Goal: Information Seeking & Learning: Learn about a topic

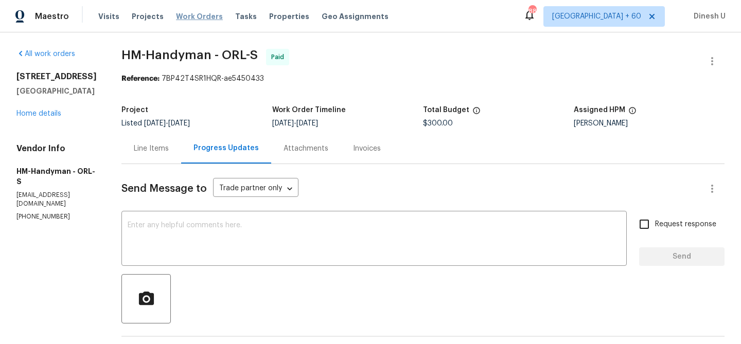
click at [179, 17] on span "Work Orders" at bounding box center [199, 16] width 47 height 10
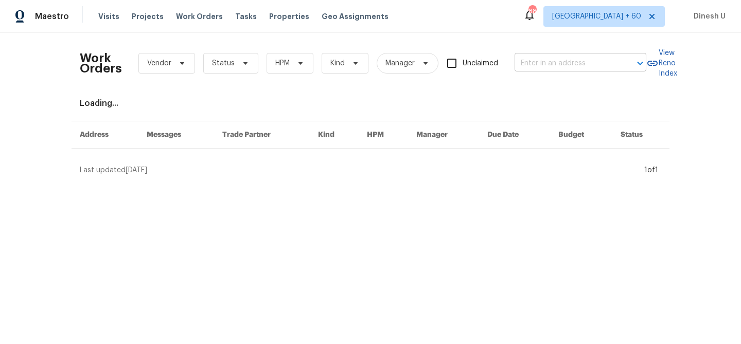
click at [525, 57] on input "text" at bounding box center [565, 64] width 103 height 16
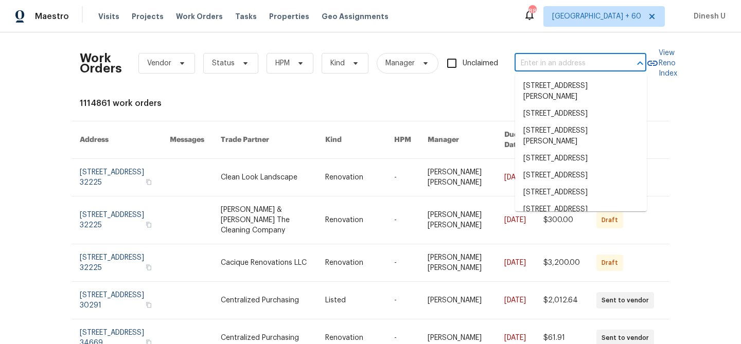
paste input "1230 Chapmansboro Rd Chapmansboro, TN 37035"
type input "1230 Chapmansboro Rd Chapmansboro, TN 37035"
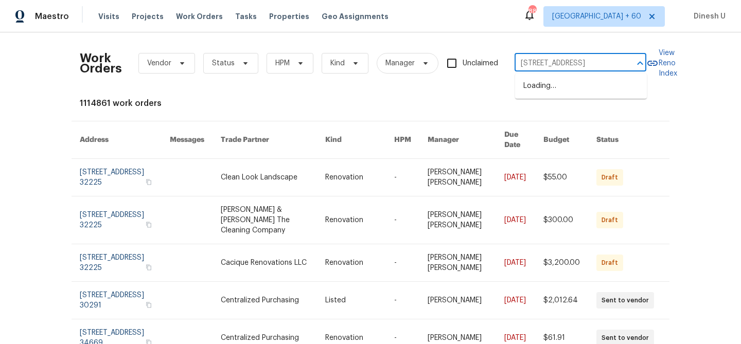
scroll to position [0, 74]
click at [526, 90] on li "1230 Chapmansboro Rd, Chapmansboro, TN 37035" at bounding box center [581, 86] width 132 height 17
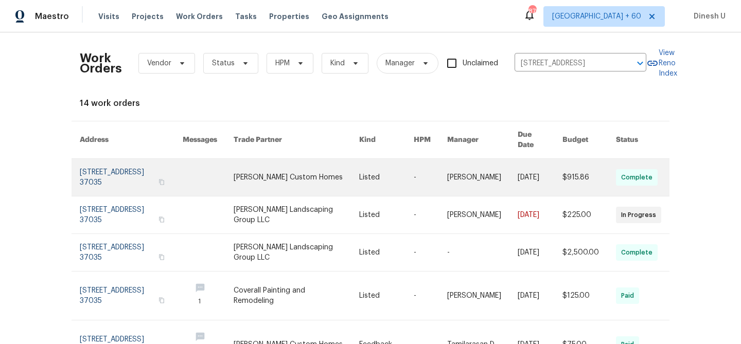
click at [118, 168] on link at bounding box center [131, 177] width 103 height 37
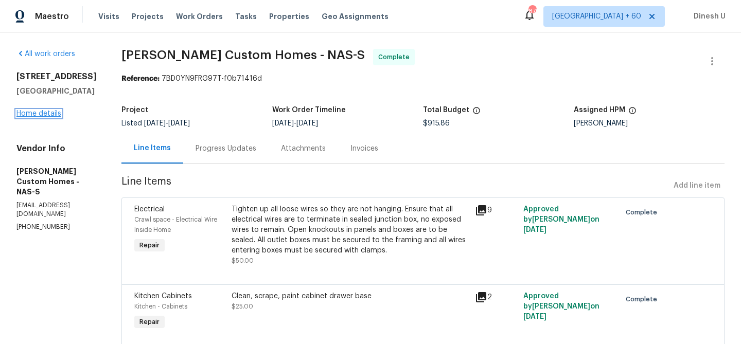
click at [39, 112] on link "Home details" at bounding box center [38, 113] width 45 height 7
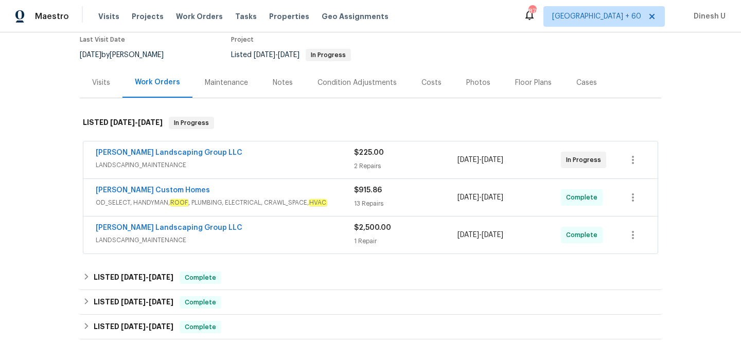
scroll to position [76, 0]
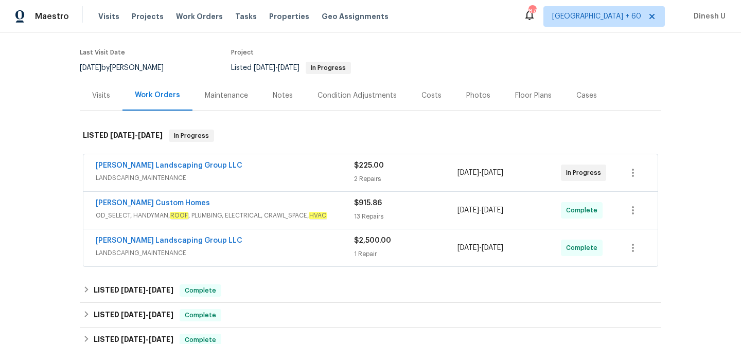
click at [364, 182] on div "2 Repairs" at bounding box center [405, 179] width 103 height 10
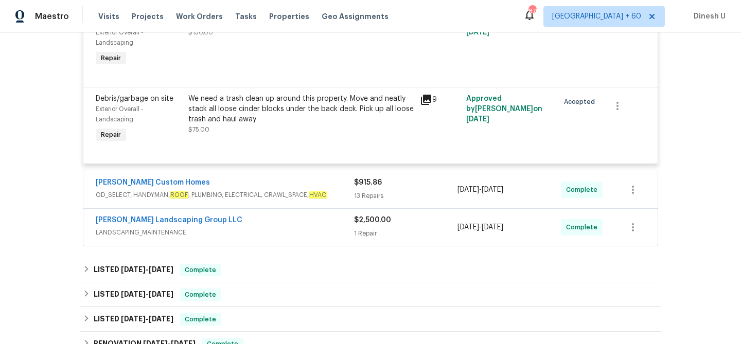
scroll to position [307, 0]
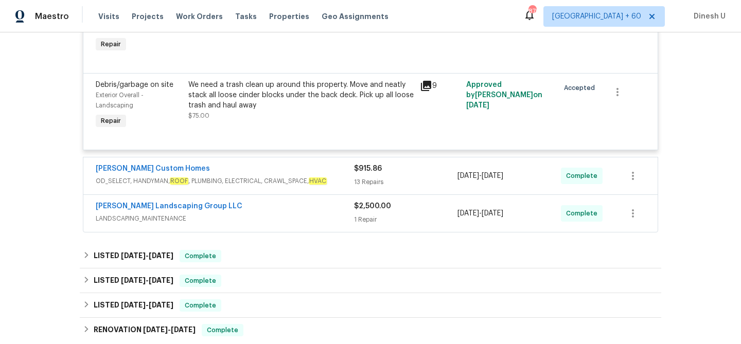
click at [366, 178] on div "13 Repairs" at bounding box center [405, 182] width 103 height 10
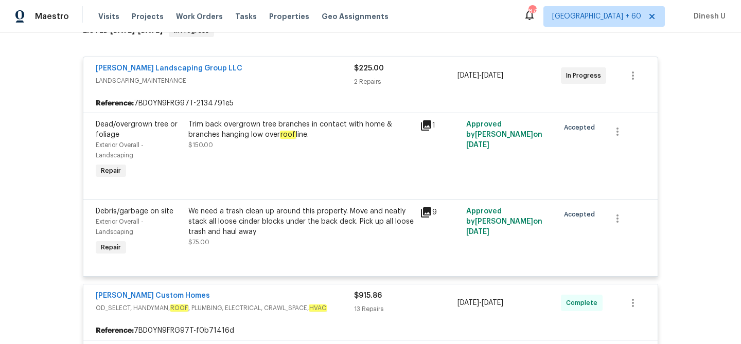
scroll to position [90, 0]
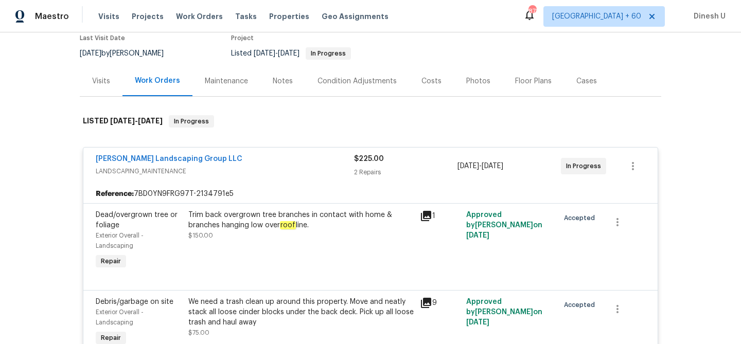
click at [104, 80] on div "Visits" at bounding box center [101, 81] width 18 height 10
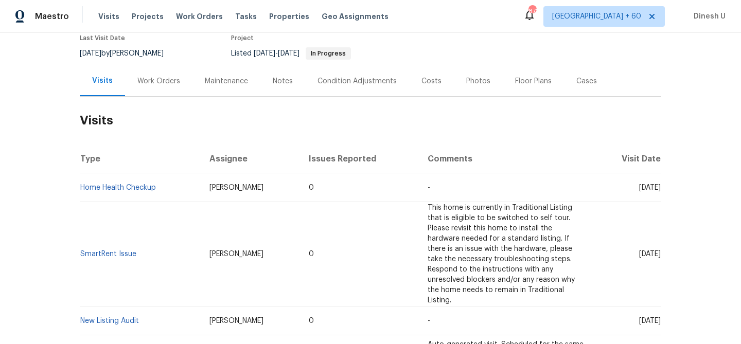
click at [158, 81] on div "Work Orders" at bounding box center [158, 81] width 43 height 10
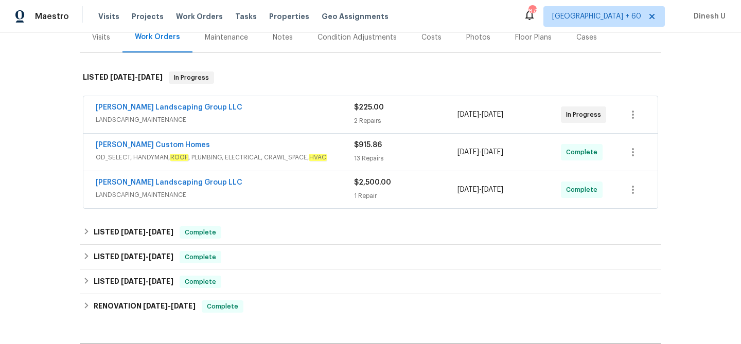
scroll to position [146, 0]
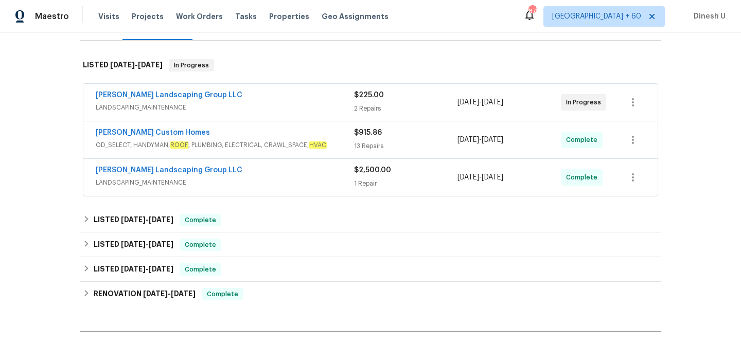
click at [361, 101] on div "$225.00 2 Repairs" at bounding box center [405, 102] width 103 height 25
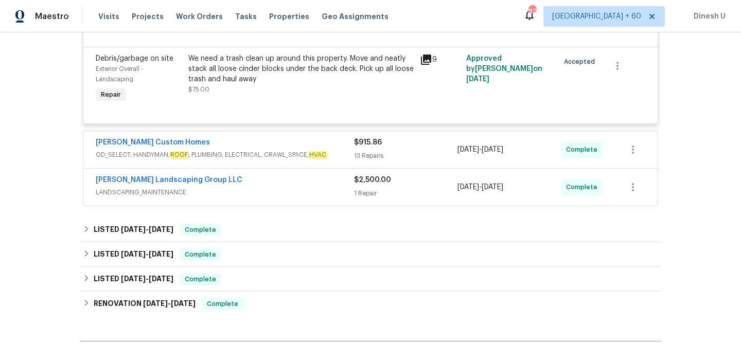
scroll to position [341, 0]
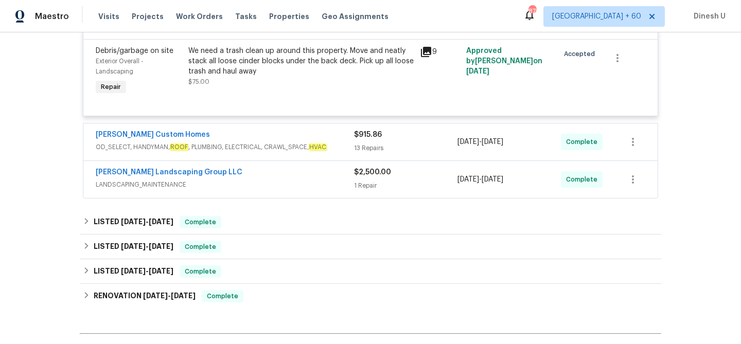
click at [368, 153] on div "13 Repairs" at bounding box center [405, 148] width 103 height 10
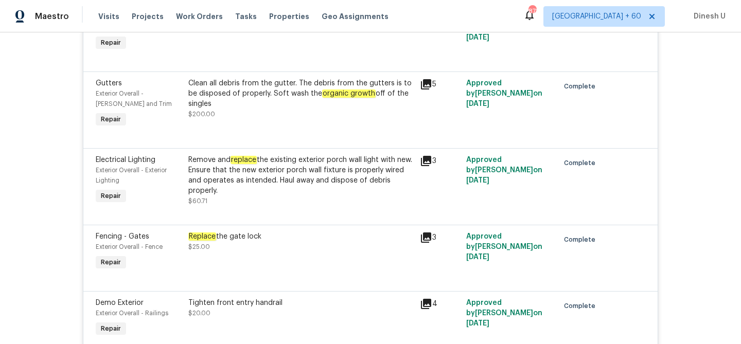
scroll to position [746, 0]
click at [428, 84] on icon at bounding box center [426, 84] width 10 height 10
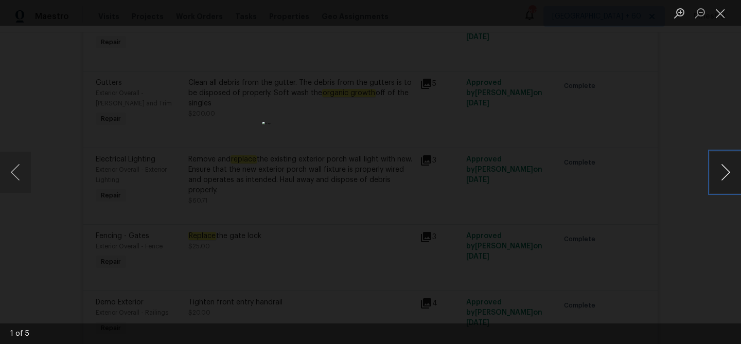
click at [723, 174] on button "Next image" at bounding box center [725, 172] width 31 height 41
click at [716, 9] on button "Close lightbox" at bounding box center [720, 13] width 21 height 18
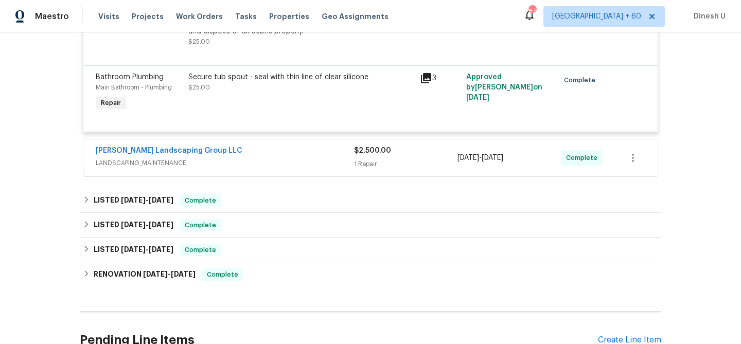
scroll to position [1343, 0]
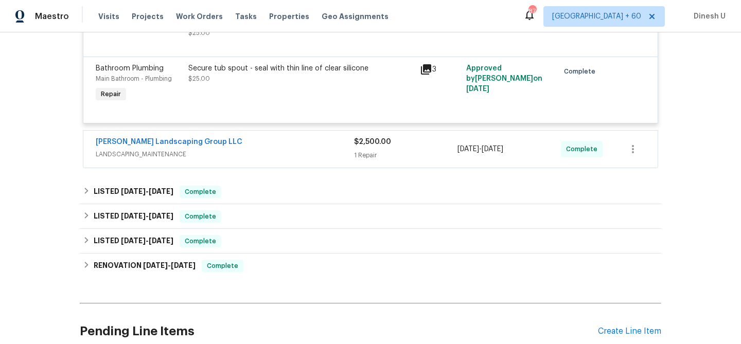
click at [366, 158] on div "1 Repair" at bounding box center [405, 155] width 103 height 10
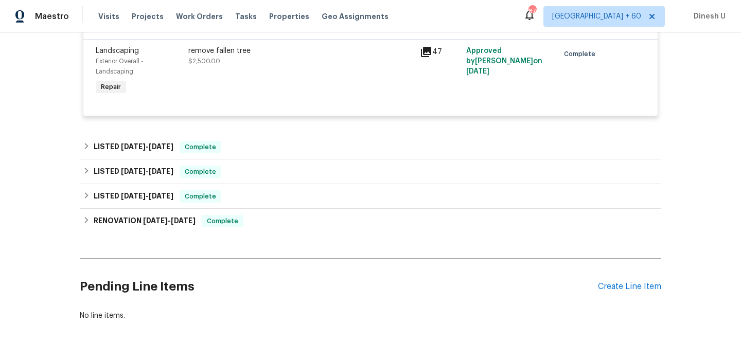
scroll to position [1509, 0]
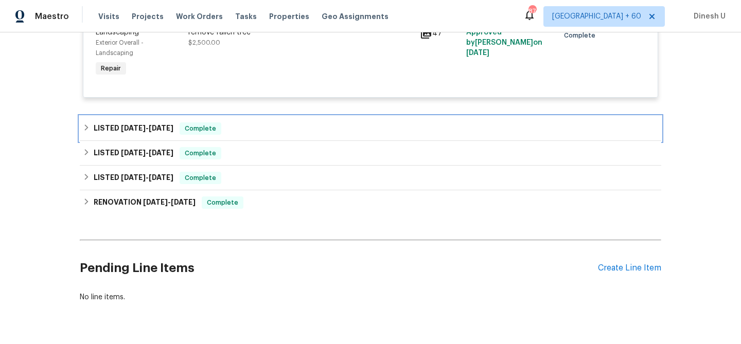
click at [173, 132] on span "7/28/25" at bounding box center [161, 128] width 25 height 7
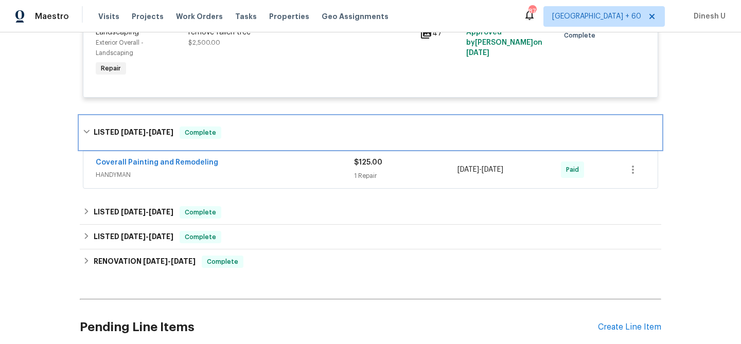
scroll to position [1545, 0]
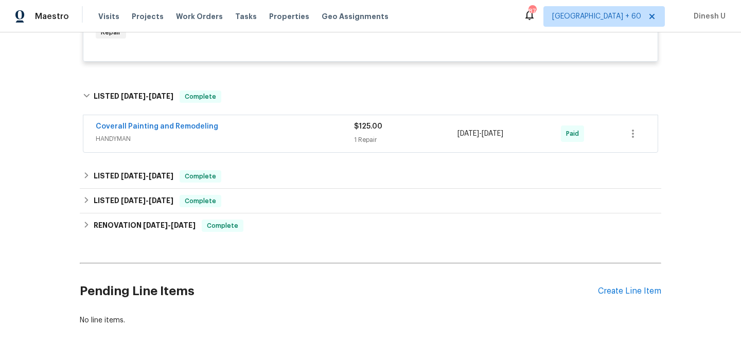
click at [377, 143] on div "1 Repair" at bounding box center [405, 140] width 103 height 10
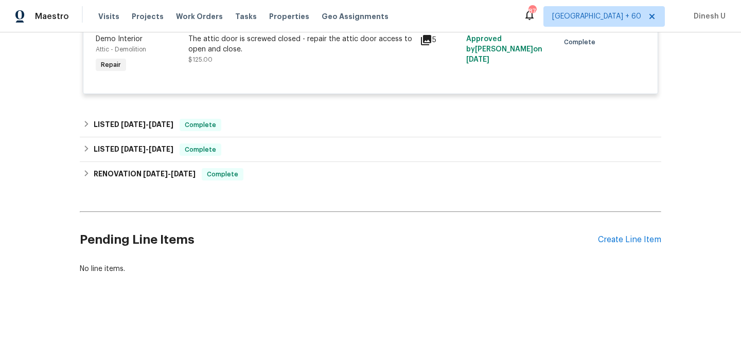
scroll to position [1702, 0]
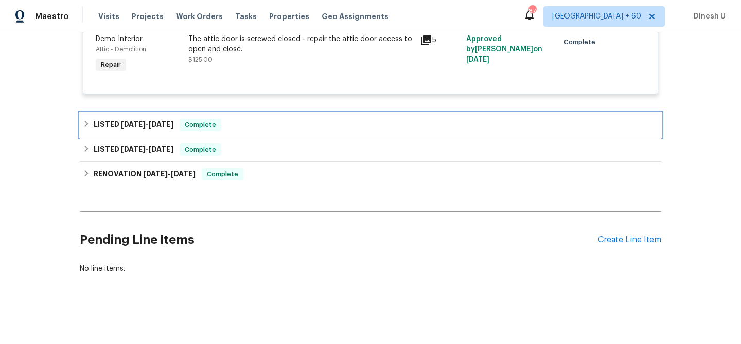
click at [173, 123] on span "7/14/25" at bounding box center [161, 124] width 25 height 7
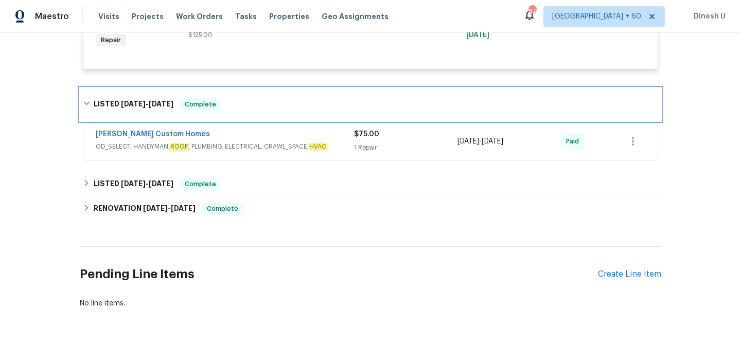
scroll to position [1747, 0]
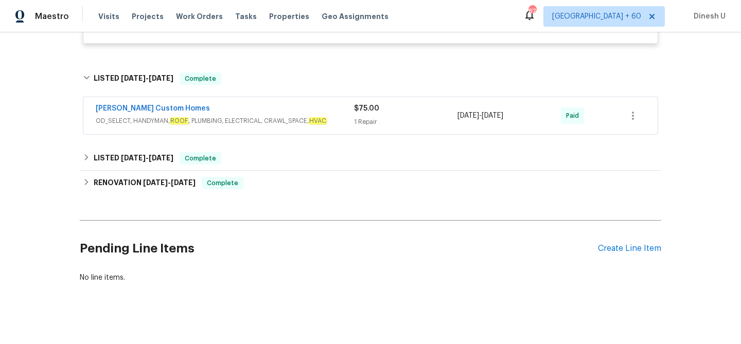
click at [367, 125] on div "1 Repair" at bounding box center [405, 122] width 103 height 10
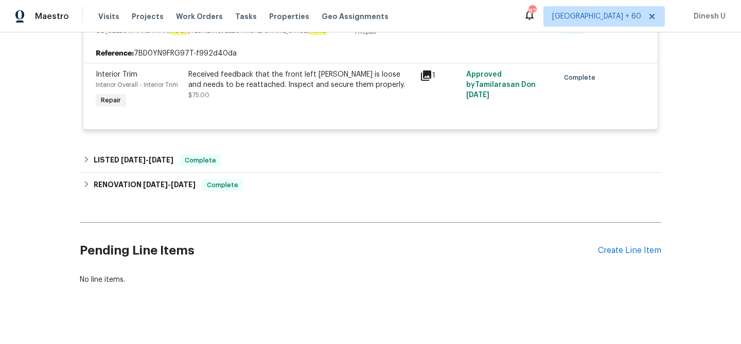
scroll to position [1851, 0]
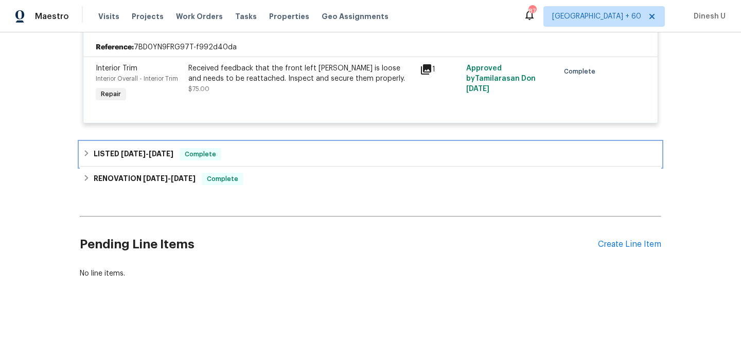
click at [134, 157] on span "5/5/25" at bounding box center [133, 153] width 25 height 7
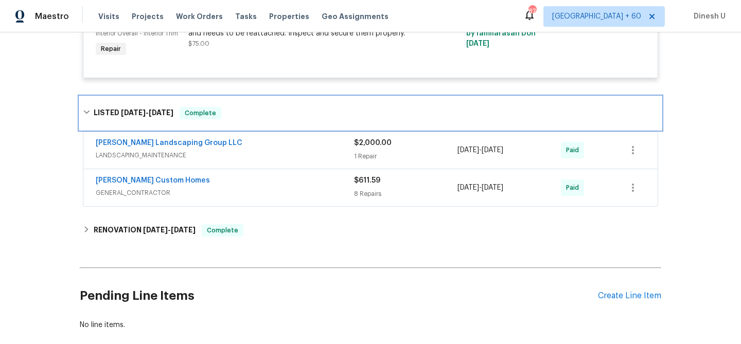
scroll to position [1899, 0]
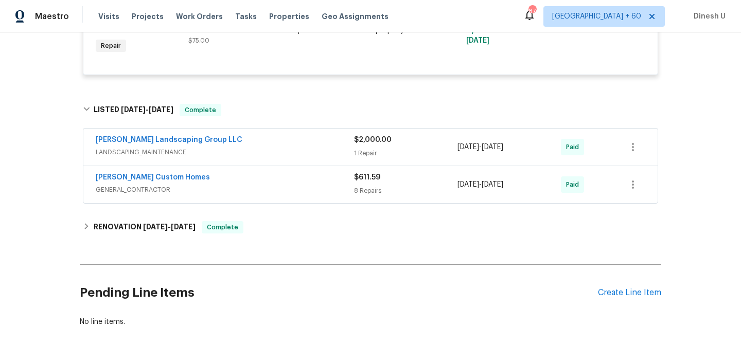
click at [365, 154] on div "$2,000.00 1 Repair" at bounding box center [405, 147] width 103 height 25
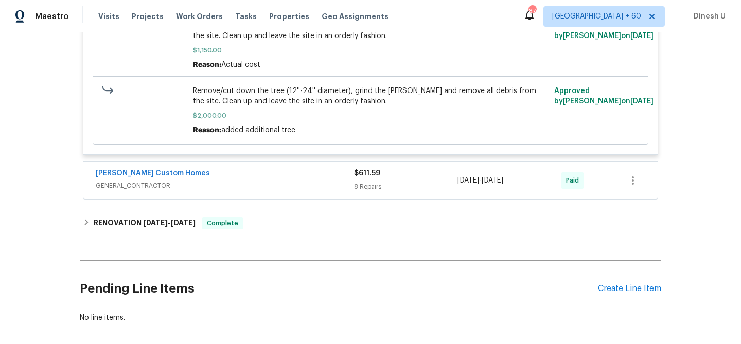
scroll to position [2143, 0]
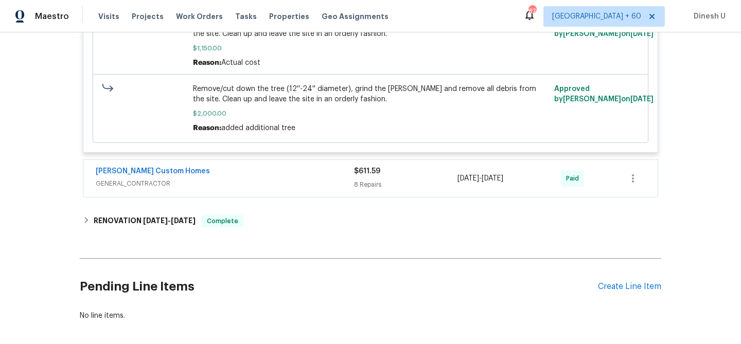
click at [363, 189] on div "8 Repairs" at bounding box center [405, 185] width 103 height 10
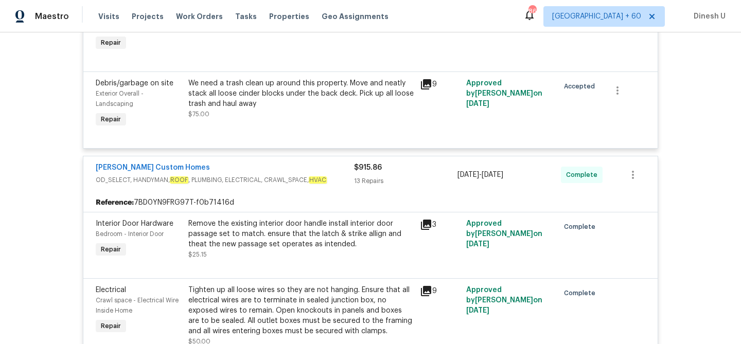
scroll to position [0, 0]
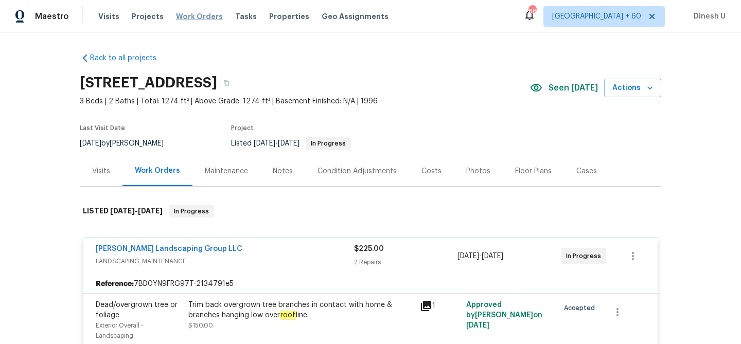
click at [185, 14] on span "Work Orders" at bounding box center [199, 16] width 47 height 10
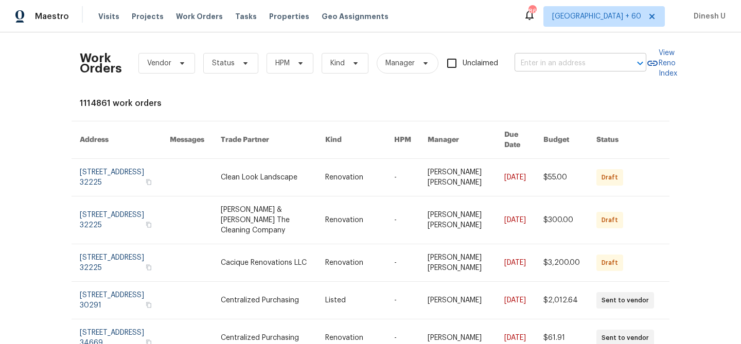
click at [540, 56] on input "text" at bounding box center [565, 64] width 103 height 16
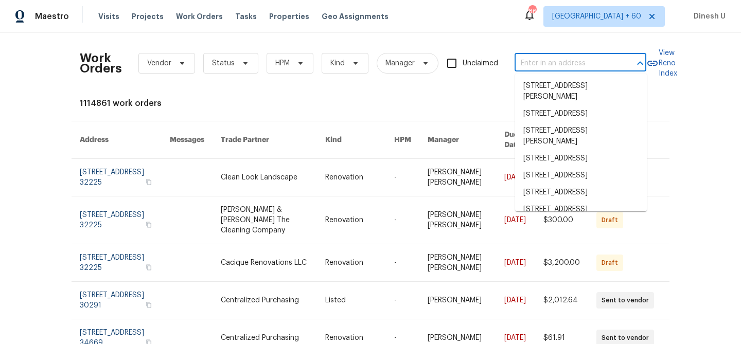
paste input "109 Azalea Ct Clarksville, TN 37042"
type input "109 Azalea Ct Clarksville, TN 37042"
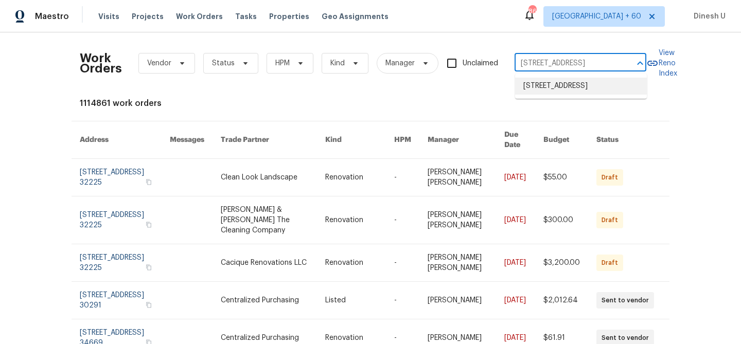
click at [537, 86] on li "109 Azalea Ct, Clarksville, TN 37042" at bounding box center [581, 86] width 132 height 17
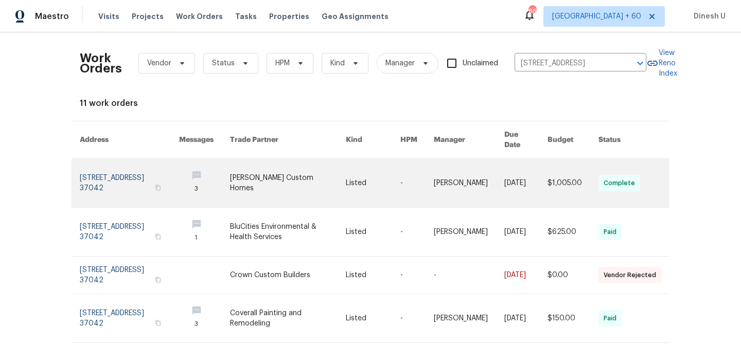
click at [117, 161] on link at bounding box center [129, 183] width 99 height 48
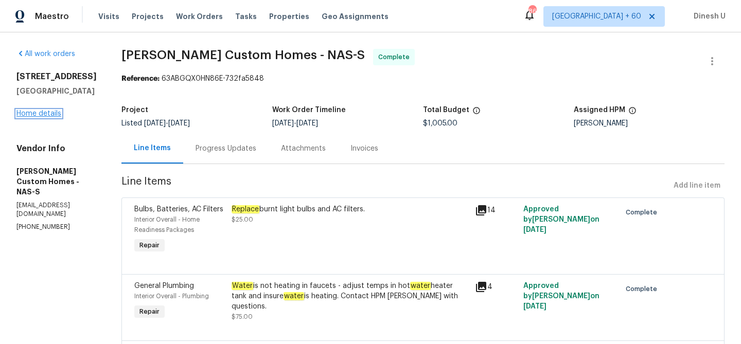
click at [46, 113] on link "Home details" at bounding box center [38, 113] width 45 height 7
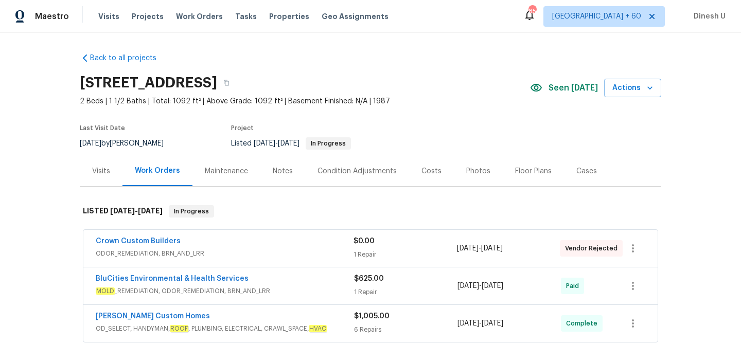
click at [100, 168] on div "Visits" at bounding box center [101, 171] width 18 height 10
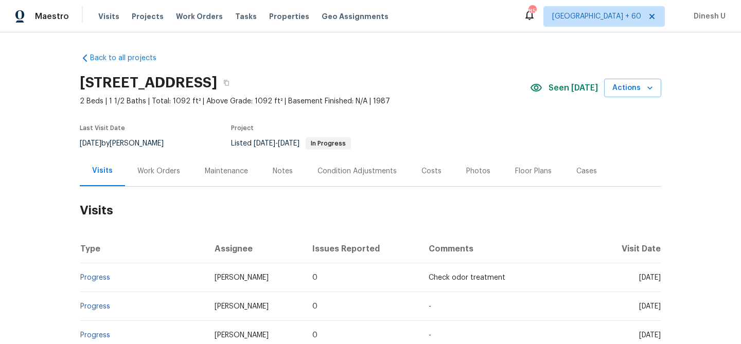
click at [155, 169] on div "Work Orders" at bounding box center [158, 171] width 43 height 10
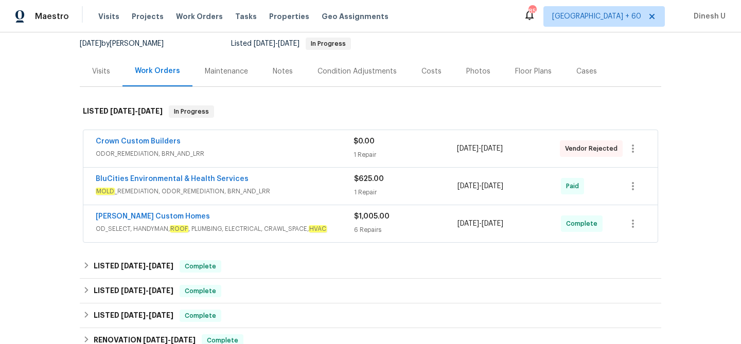
scroll to position [119, 0]
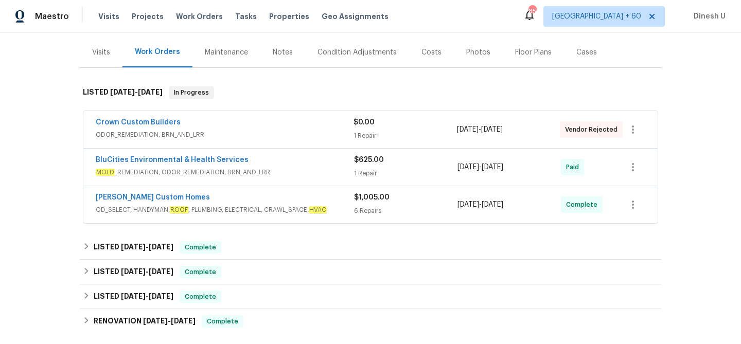
click at [355, 133] on div "1 Repair" at bounding box center [404, 136] width 103 height 10
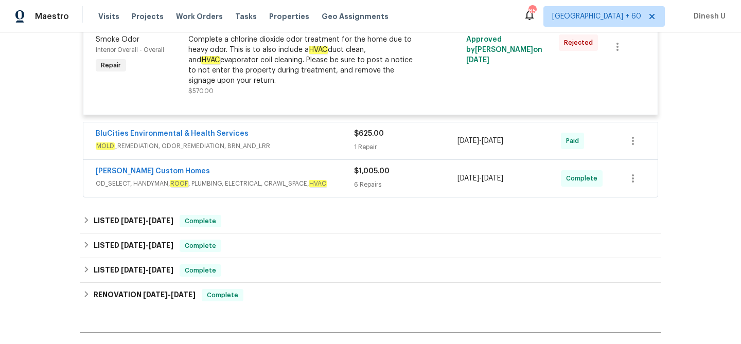
scroll to position [271, 0]
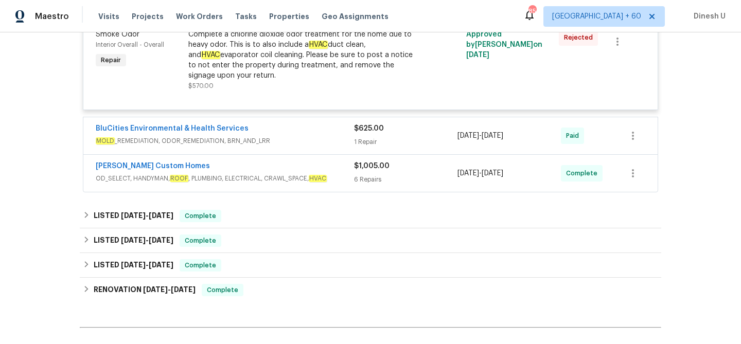
click at [360, 146] on div "1 Repair" at bounding box center [405, 142] width 103 height 10
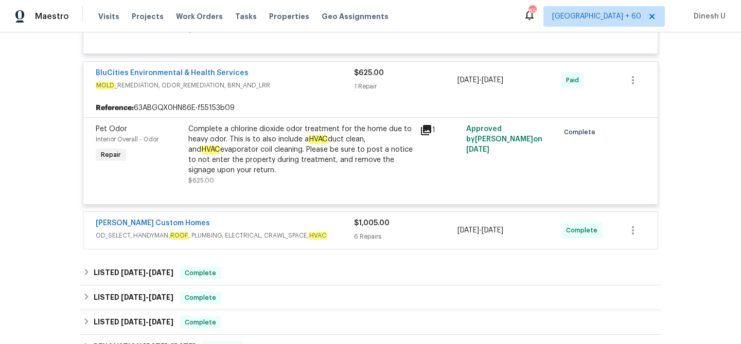
scroll to position [336, 0]
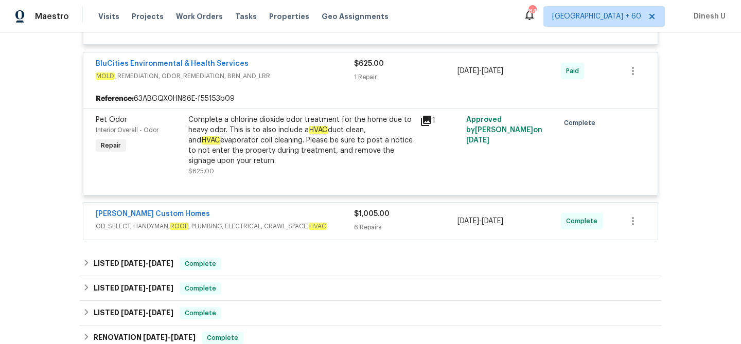
click at [232, 121] on div "Complete a chlorine dioxide odor treatment for the home due to heavy odor. This…" at bounding box center [300, 140] width 225 height 51
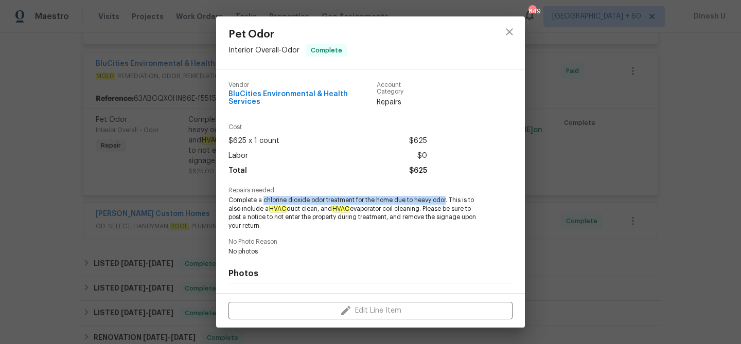
drag, startPoint x: 264, startPoint y: 194, endPoint x: 447, endPoint y: 197, distance: 183.2
click at [448, 197] on span "Complete a chlorine dioxide odor treatment for the home due to heavy odor. This…" at bounding box center [356, 213] width 256 height 34
copy span "chlorine dioxide odor treatment for the home due to heavy odor"
click at [138, 86] on div "Pet Odor Interior Overall - Odor Complete Vendor BluCities Environmental & Heal…" at bounding box center [370, 172] width 741 height 344
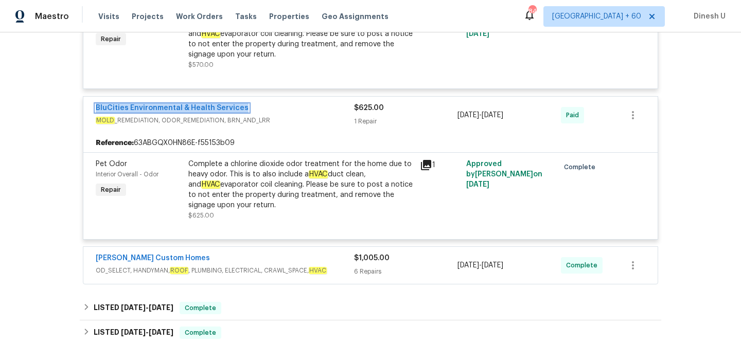
scroll to position [344, 0]
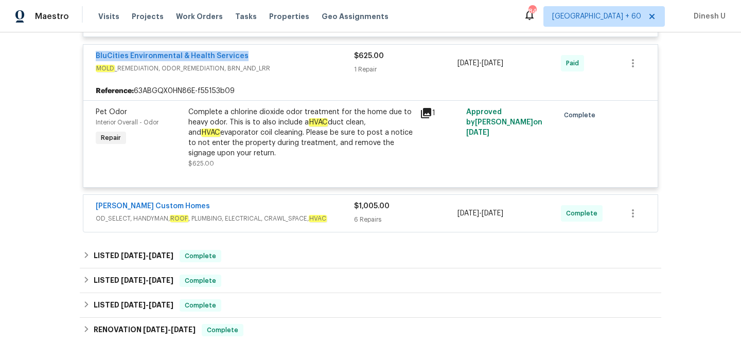
click at [379, 214] on div "$1,005.00 6 Repairs" at bounding box center [405, 213] width 103 height 25
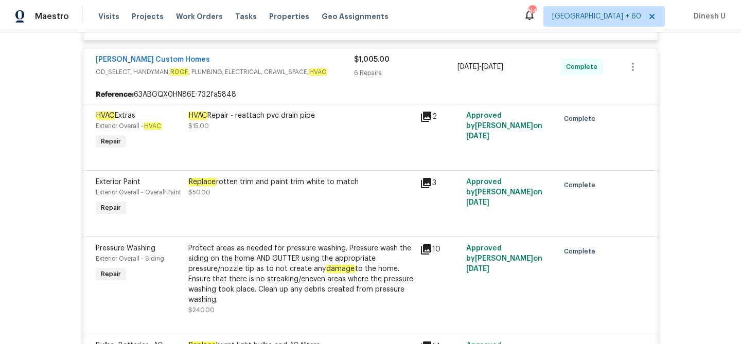
scroll to position [506, 0]
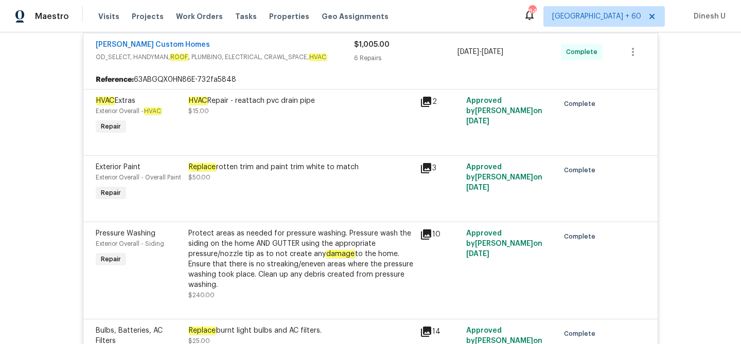
click at [427, 104] on icon at bounding box center [426, 102] width 12 height 12
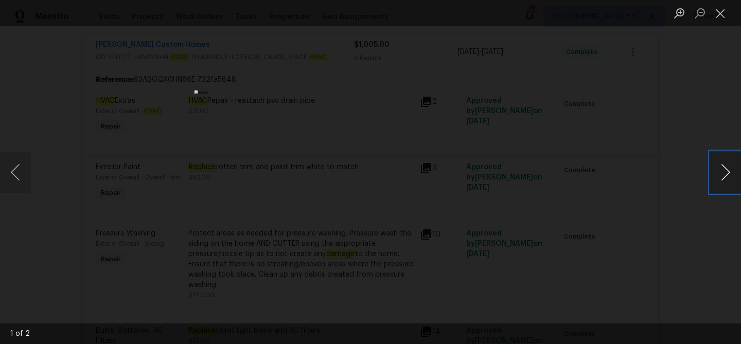
click at [726, 179] on button "Next image" at bounding box center [725, 172] width 31 height 41
click at [718, 11] on button "Close lightbox" at bounding box center [720, 13] width 21 height 18
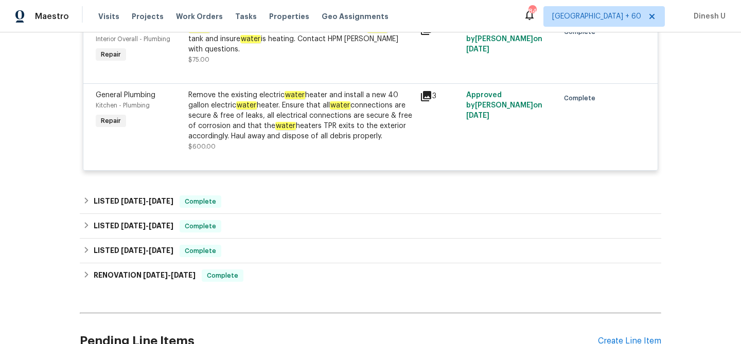
scroll to position [896, 0]
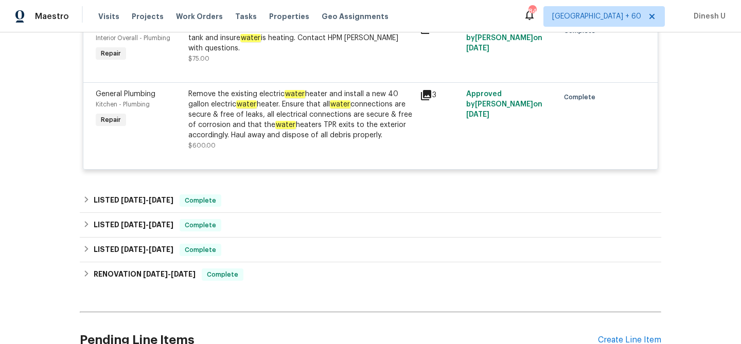
click at [342, 109] on em "water" at bounding box center [340, 104] width 21 height 8
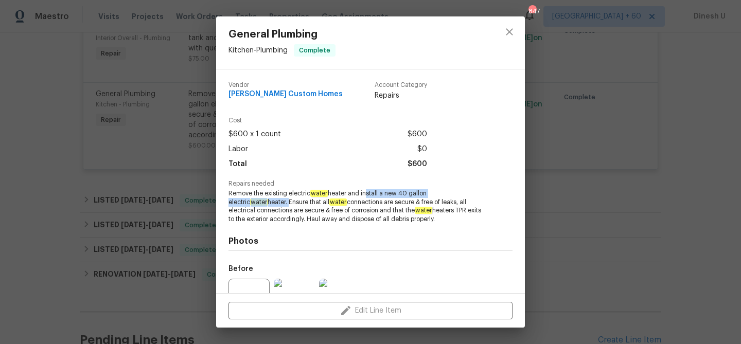
drag, startPoint x: 366, startPoint y: 193, endPoint x: 248, endPoint y: 201, distance: 117.6
click at [248, 201] on span "Remove the existing electric water heater and install a new 40 gallon electric …" at bounding box center [356, 206] width 256 height 34
copy span "nstall a new 40 gallon electric water heater."
click at [173, 147] on div "General Plumbing Kitchen - Plumbing Complete Vendor Rappa Custom Homes Account …" at bounding box center [370, 172] width 741 height 344
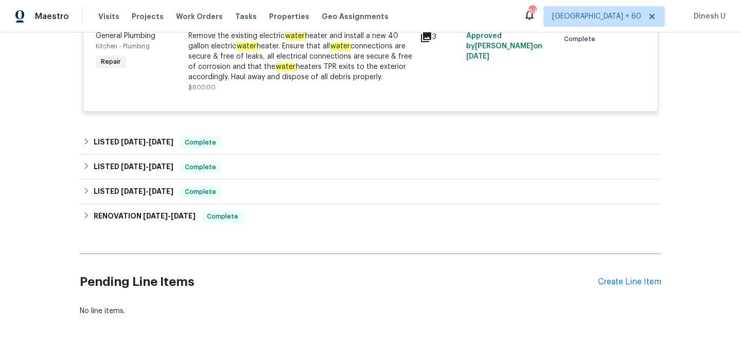
scroll to position [957, 0]
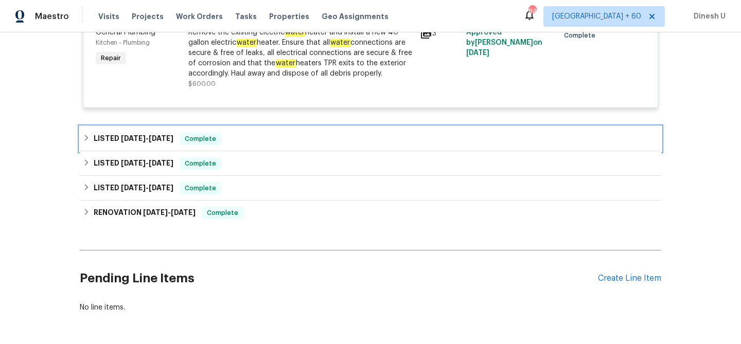
click at [148, 139] on span "9/20/24 - 9/23/24" at bounding box center [147, 138] width 52 height 7
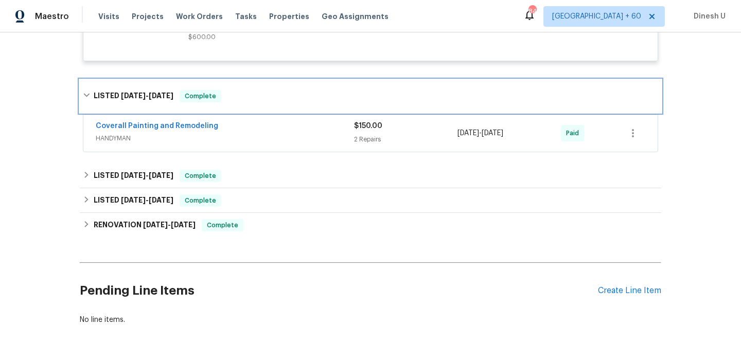
scroll to position [1013, 0]
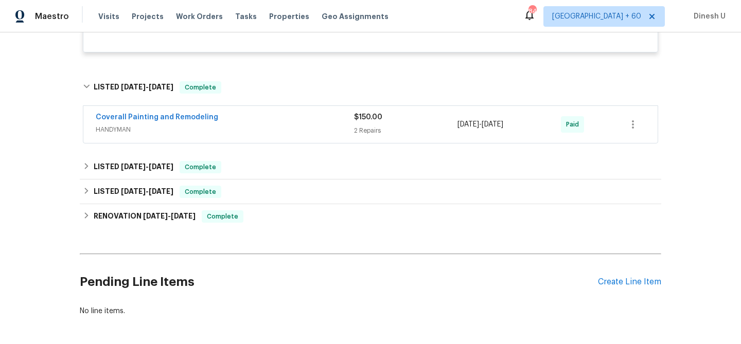
click at [355, 132] on div "2 Repairs" at bounding box center [405, 131] width 103 height 10
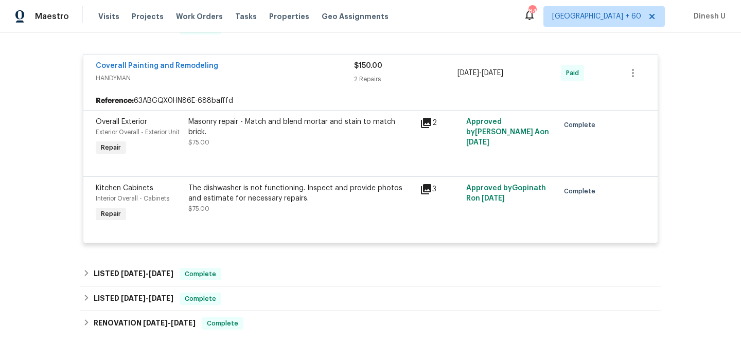
scroll to position [1073, 0]
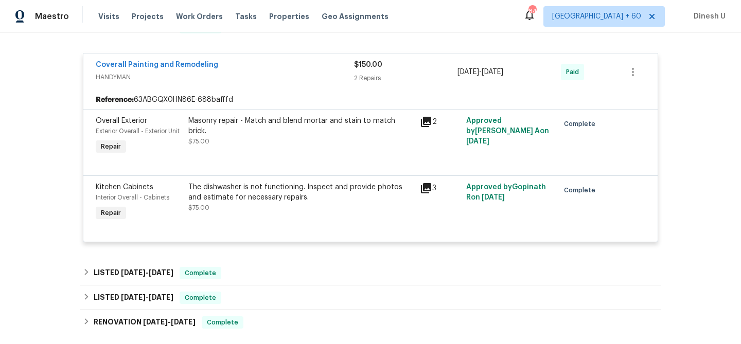
click at [424, 125] on icon at bounding box center [426, 122] width 10 height 10
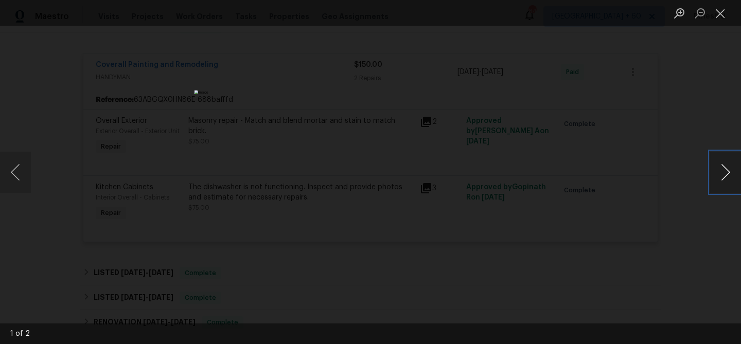
click at [723, 167] on button "Next image" at bounding box center [725, 172] width 31 height 41
click at [717, 9] on button "Close lightbox" at bounding box center [720, 13] width 21 height 18
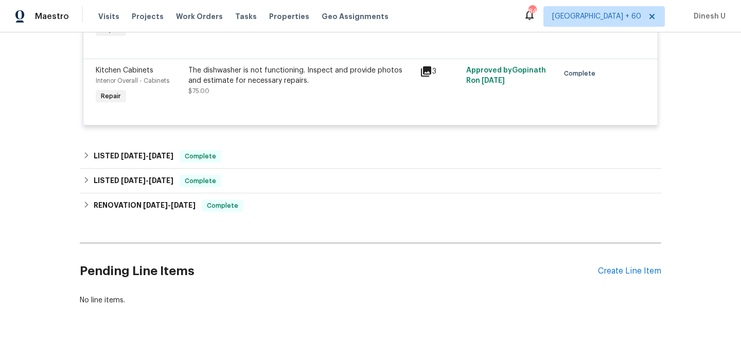
scroll to position [1224, 0]
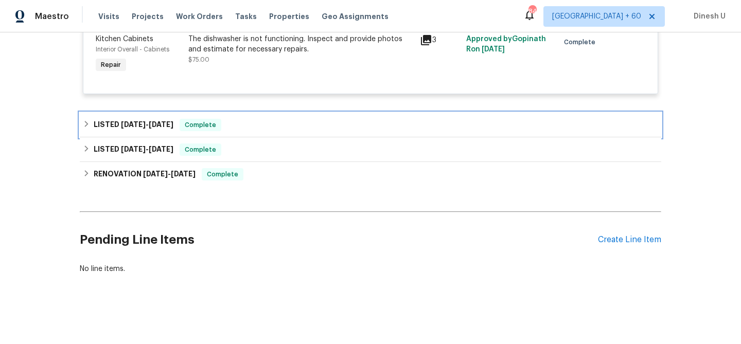
click at [156, 121] on span "6/25/24" at bounding box center [161, 124] width 25 height 7
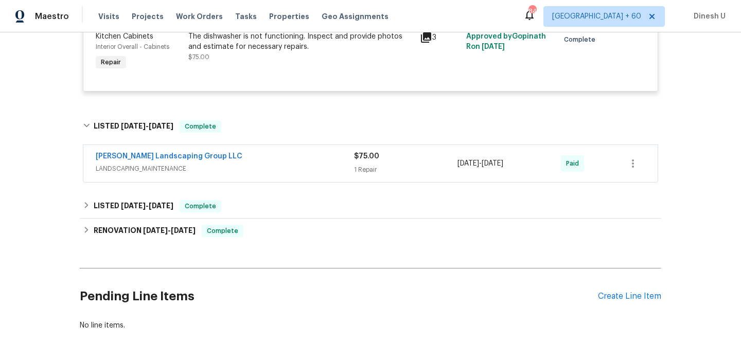
click at [368, 175] on div "1 Repair" at bounding box center [405, 170] width 103 height 10
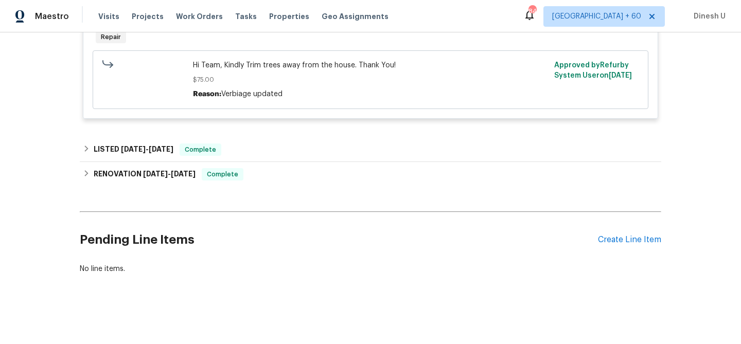
scroll to position [1447, 0]
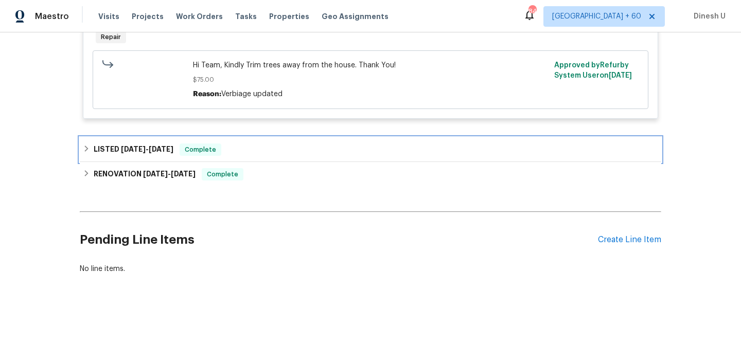
click at [148, 152] on span "6/17/24 - 6/21/24" at bounding box center [147, 149] width 52 height 7
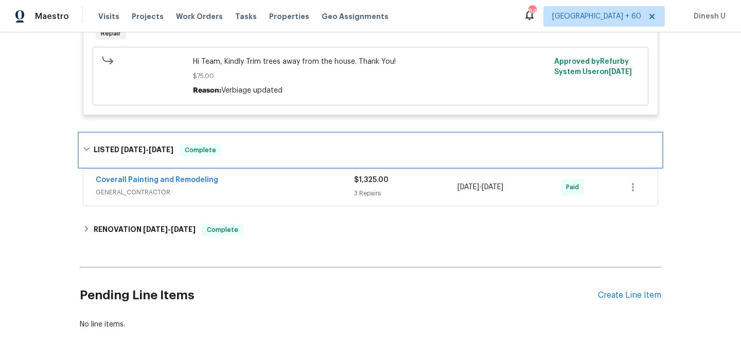
scroll to position [1506, 0]
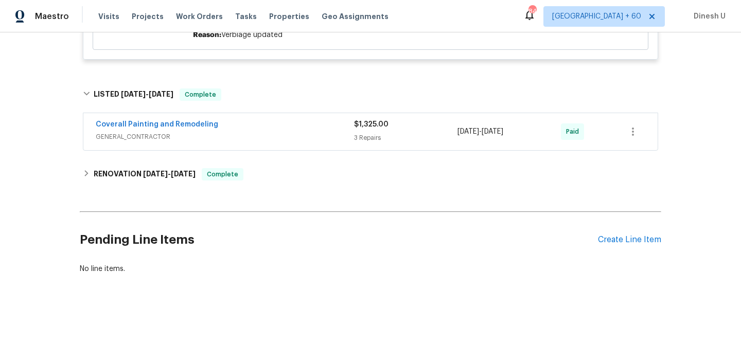
click at [369, 133] on div "3 Repairs" at bounding box center [405, 138] width 103 height 10
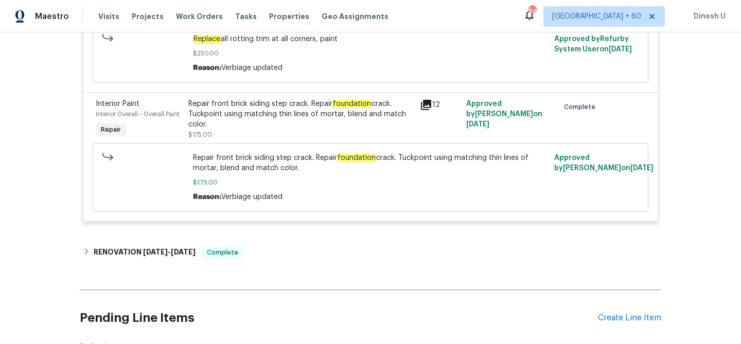
scroll to position [1826, 0]
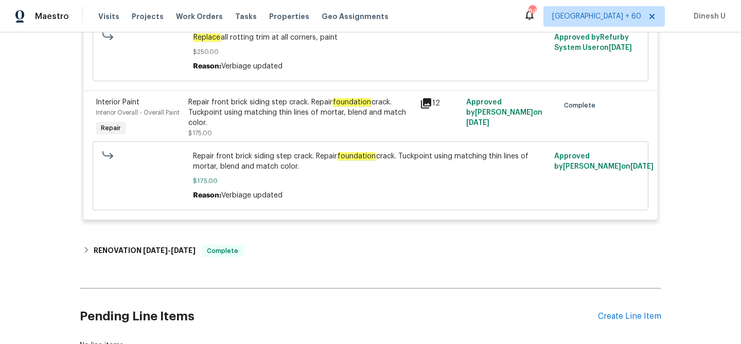
click at [428, 109] on icon at bounding box center [426, 103] width 10 height 10
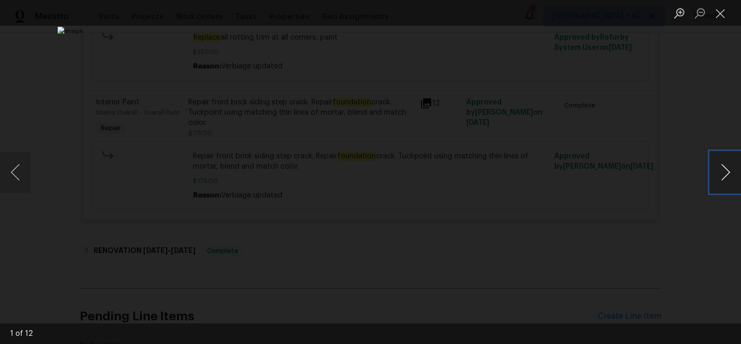
click at [722, 172] on button "Next image" at bounding box center [725, 172] width 31 height 41
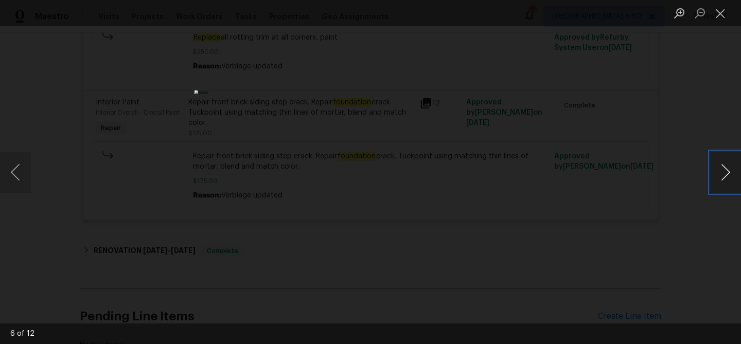
click at [722, 172] on button "Next image" at bounding box center [725, 172] width 31 height 41
click at [724, 16] on button "Close lightbox" at bounding box center [720, 13] width 21 height 18
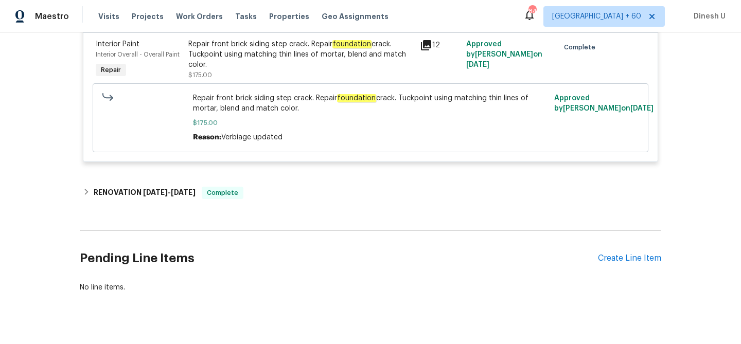
scroll to position [1918, 0]
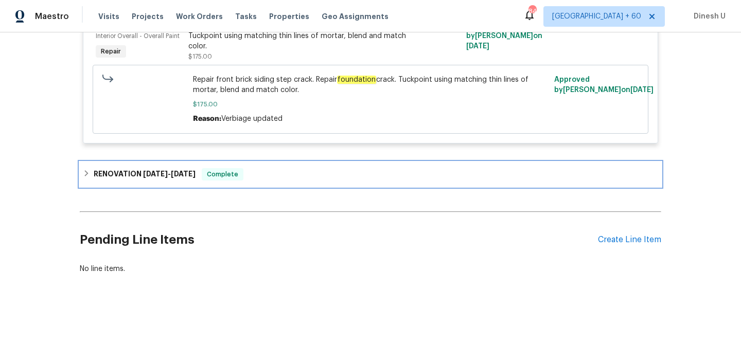
click at [179, 178] on h6 "RENOVATION 5/31/24 - 6/10/24" at bounding box center [145, 174] width 102 height 12
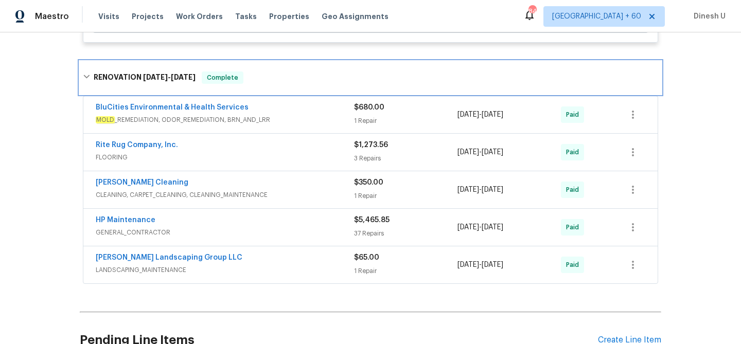
scroll to position [2004, 0]
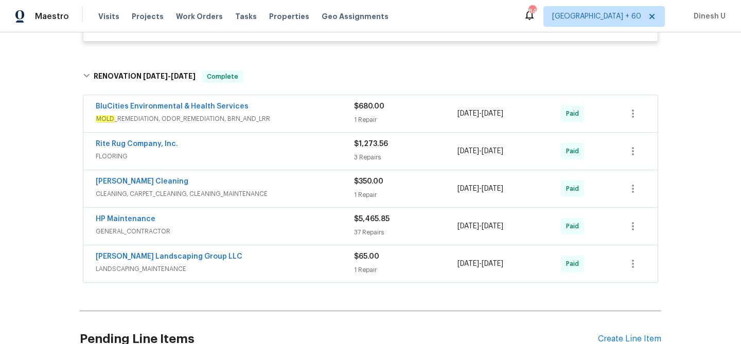
click at [360, 125] on div "1 Repair" at bounding box center [405, 120] width 103 height 10
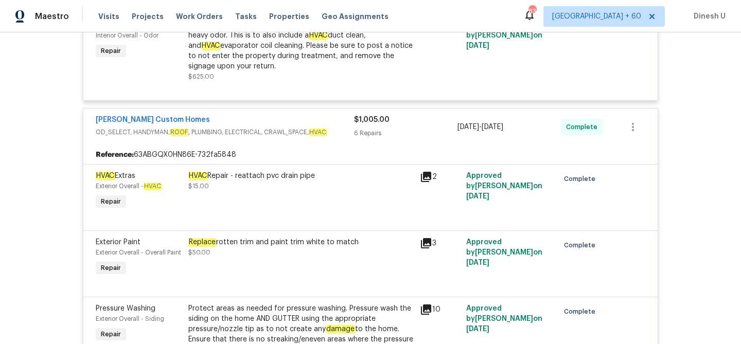
scroll to position [0, 0]
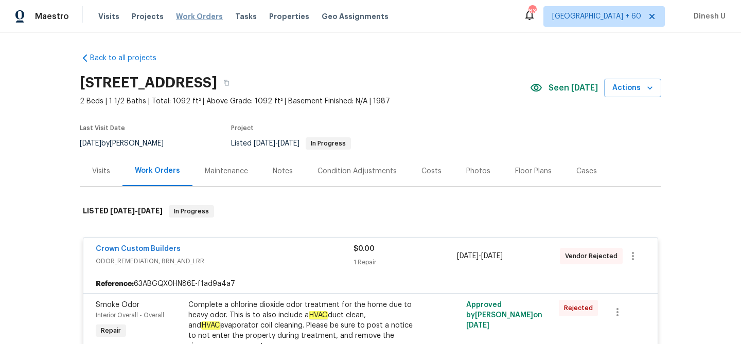
click at [181, 19] on span "Work Orders" at bounding box center [199, 16] width 47 height 10
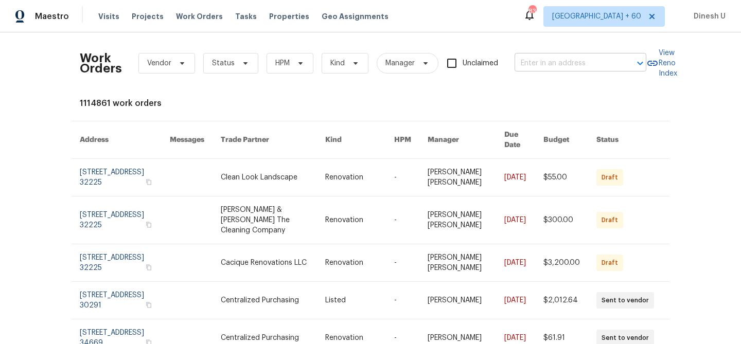
click at [549, 69] on input "text" at bounding box center [565, 64] width 103 height 16
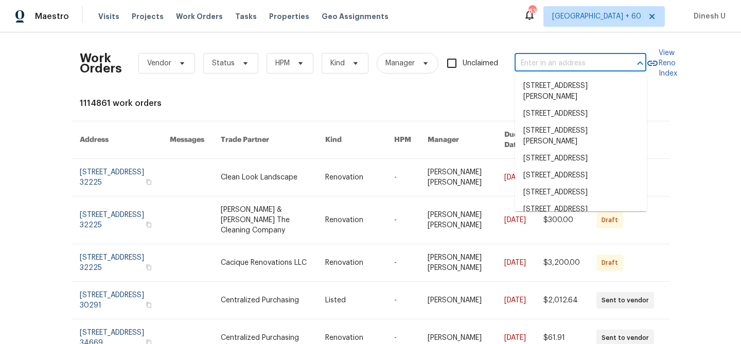
paste input "260 Everett Rd Parsippany, NJ 07054"
type input "260 Everett Rd Parsippany, NJ 07054"
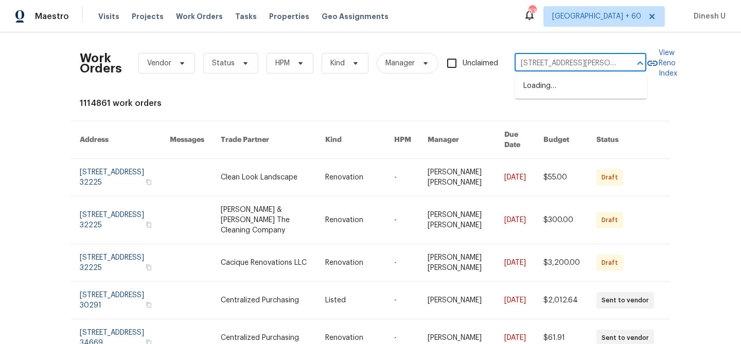
scroll to position [0, 27]
click at [541, 85] on li "260 Everett Rd, Parsippany, NJ 07054" at bounding box center [581, 92] width 132 height 28
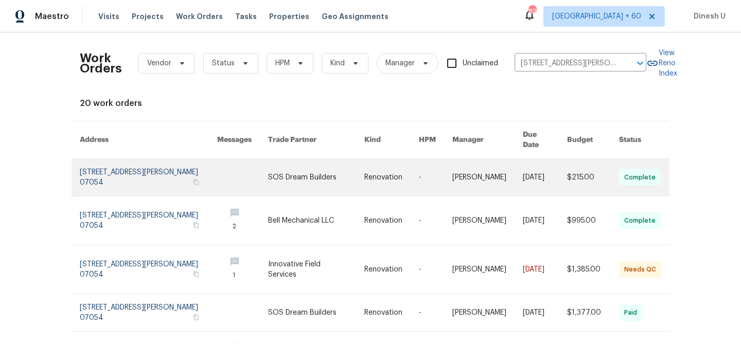
click at [96, 167] on link at bounding box center [148, 177] width 137 height 37
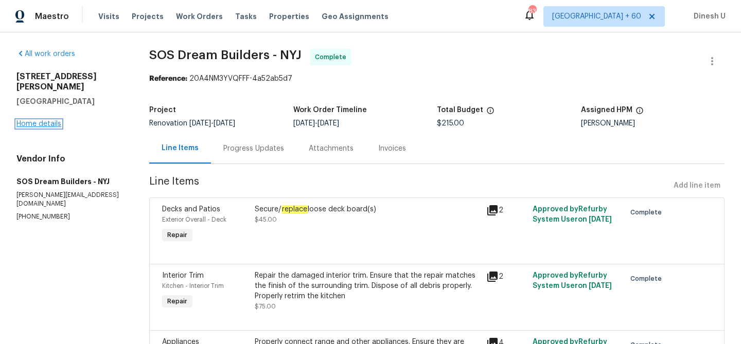
click at [41, 120] on link "Home details" at bounding box center [38, 123] width 45 height 7
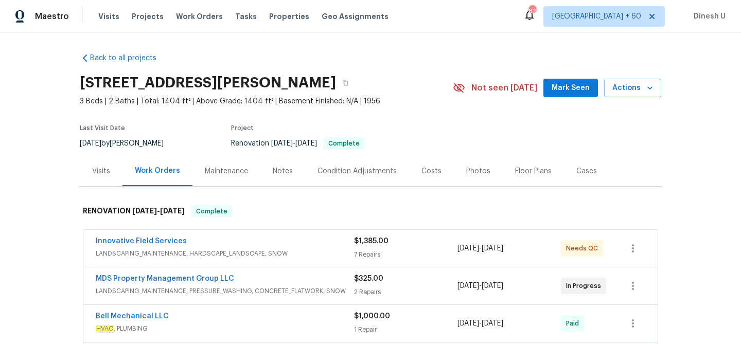
click at [99, 173] on div "Visits" at bounding box center [101, 171] width 18 height 10
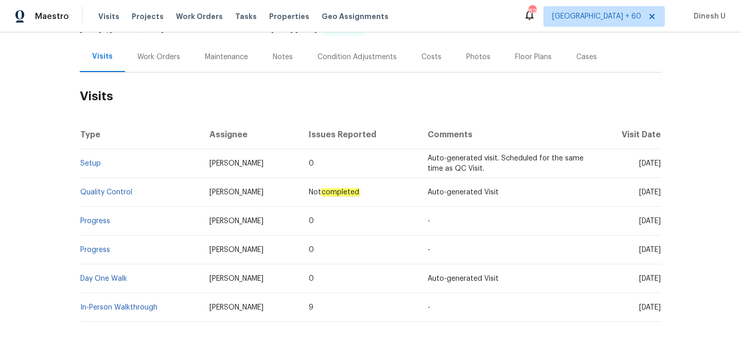
scroll to position [129, 0]
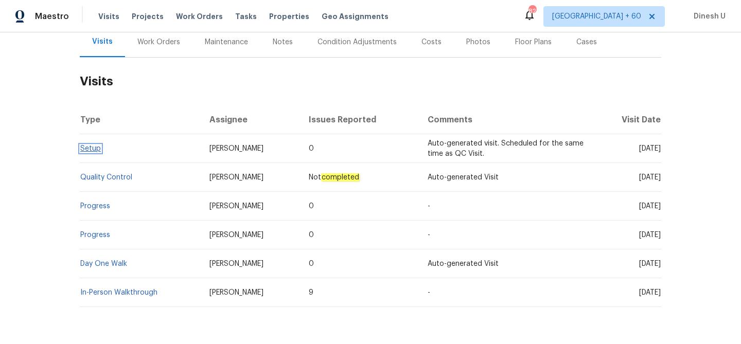
click at [93, 147] on link "Setup" at bounding box center [90, 148] width 21 height 7
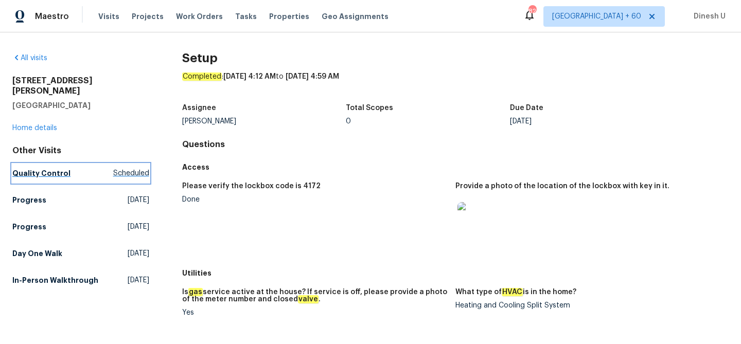
click at [127, 168] on span "Scheduled" at bounding box center [131, 173] width 36 height 10
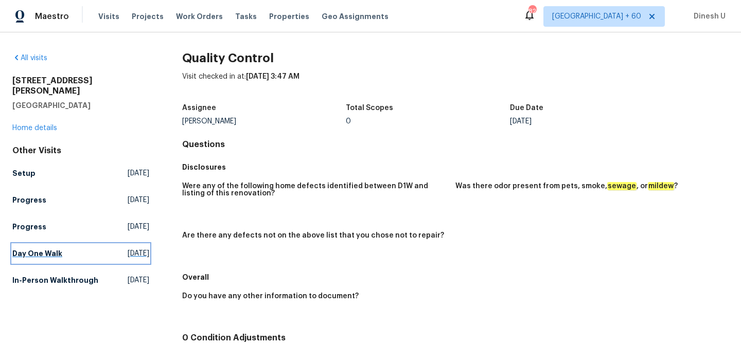
click at [128, 248] on span "Fri, Apr 04 2025" at bounding box center [139, 253] width 22 height 10
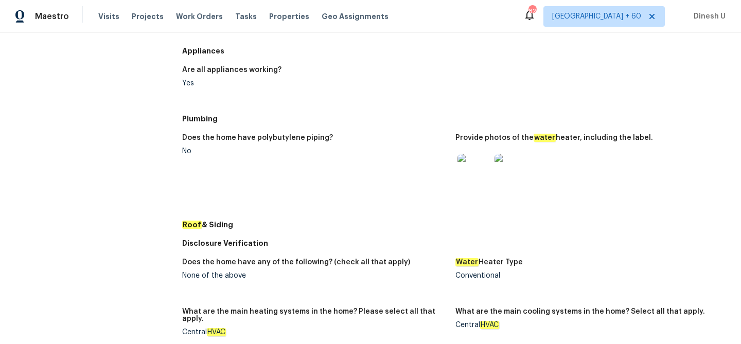
scroll to position [372, 0]
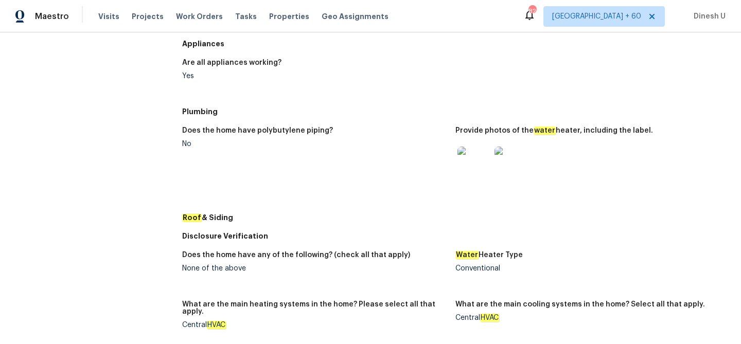
click at [470, 166] on img at bounding box center [473, 163] width 33 height 33
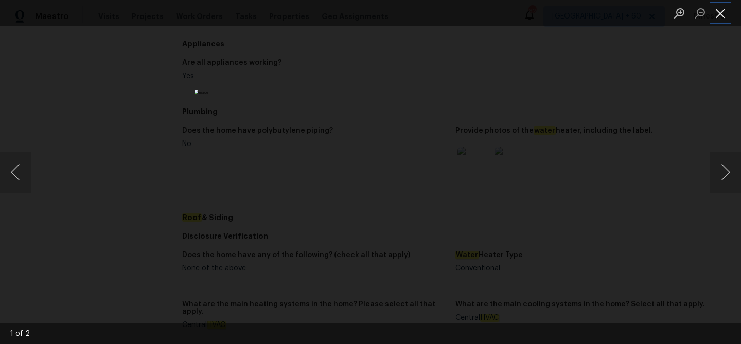
click at [721, 8] on button "Close lightbox" at bounding box center [720, 13] width 21 height 18
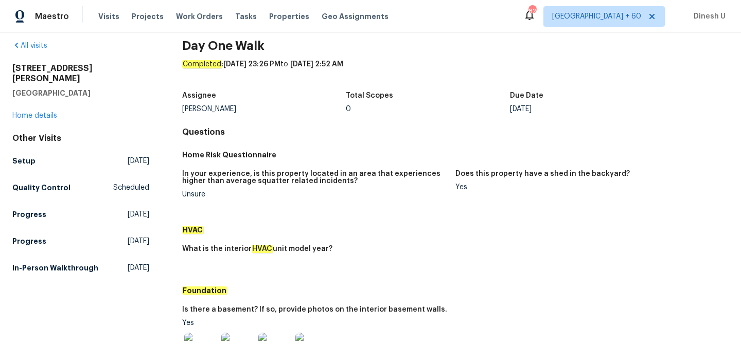
scroll to position [0, 0]
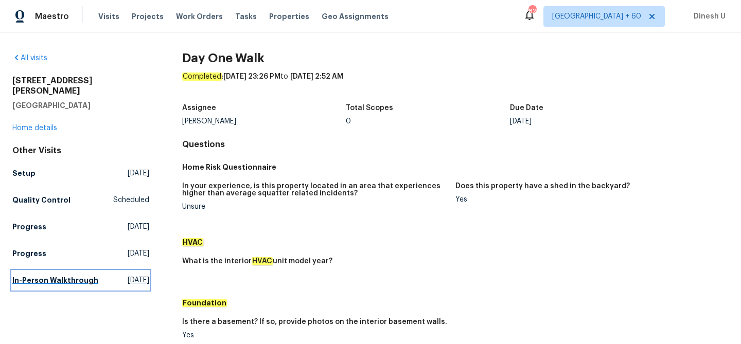
click at [128, 275] on span "Wed, Feb 26 2025" at bounding box center [139, 280] width 22 height 10
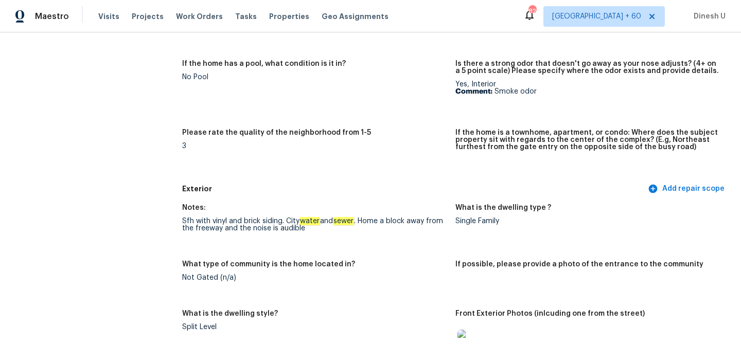
click at [408, 185] on h5 "Exterior" at bounding box center [414, 189] width 464 height 11
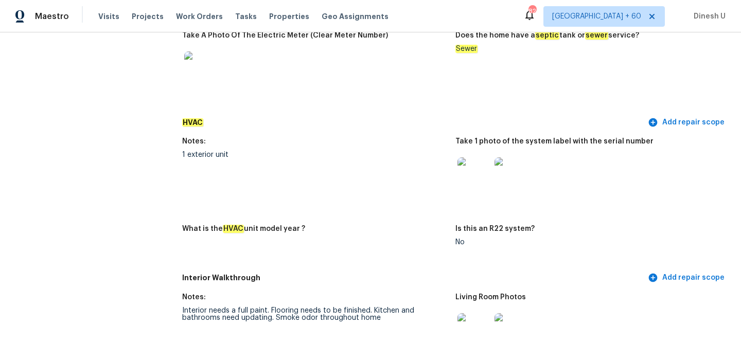
scroll to position [928, 0]
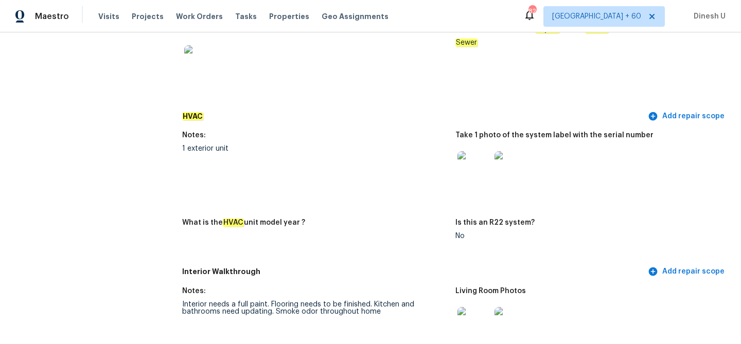
click at [478, 165] on img at bounding box center [473, 167] width 33 height 33
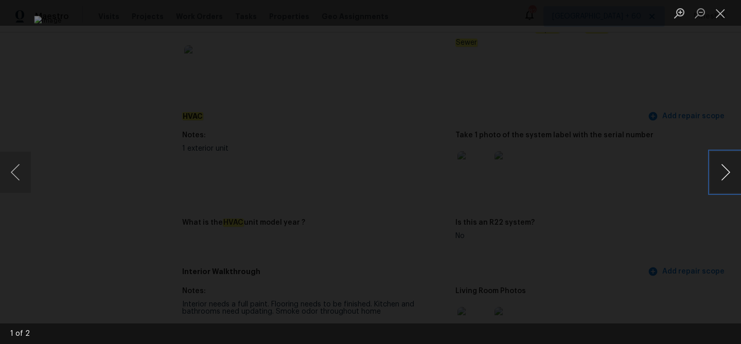
click at [727, 172] on button "Next image" at bounding box center [725, 172] width 31 height 41
click at [722, 16] on button "Close lightbox" at bounding box center [720, 13] width 21 height 18
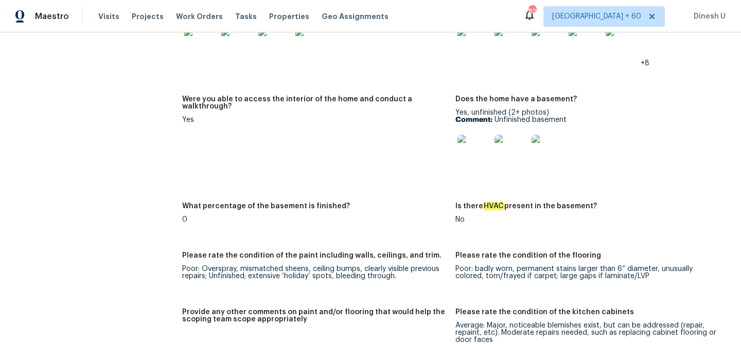
scroll to position [1384, 0]
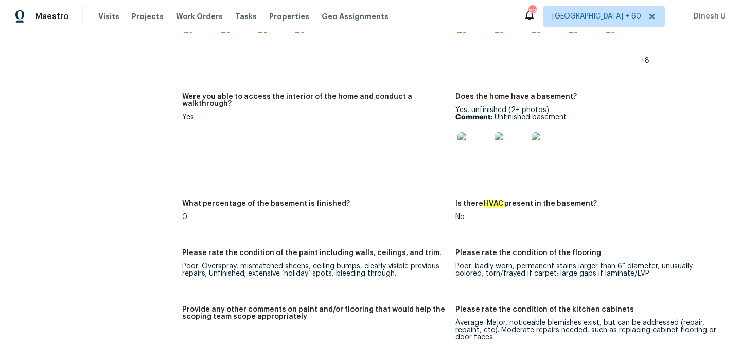
click at [457, 139] on img at bounding box center [473, 148] width 33 height 33
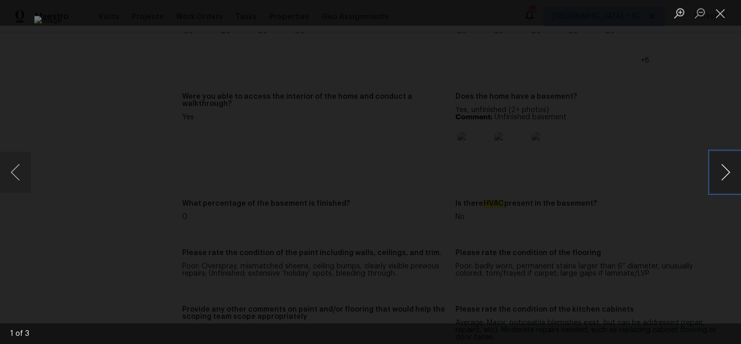
click at [728, 164] on button "Next image" at bounding box center [725, 172] width 31 height 41
click at [716, 12] on button "Close lightbox" at bounding box center [720, 13] width 21 height 18
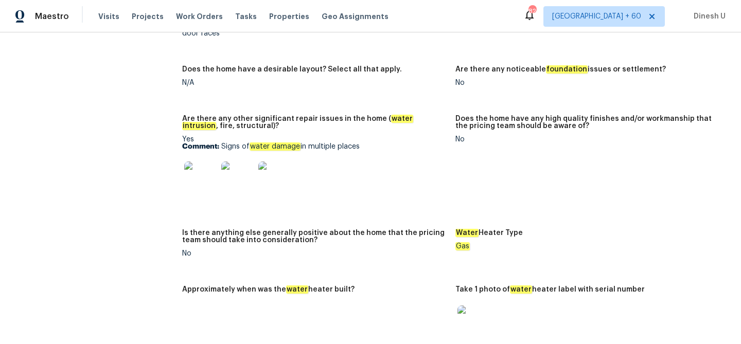
scroll to position [1774, 0]
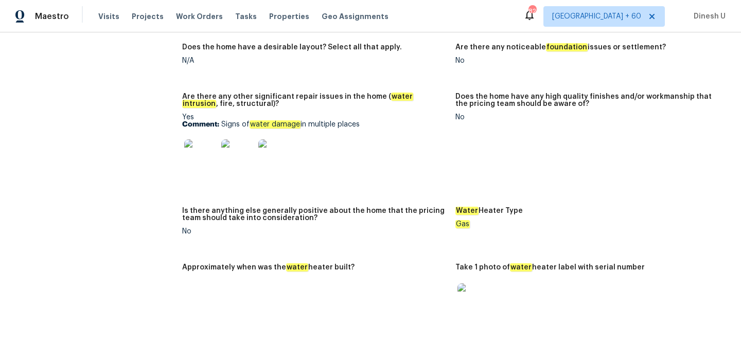
click at [191, 149] on img at bounding box center [200, 155] width 33 height 33
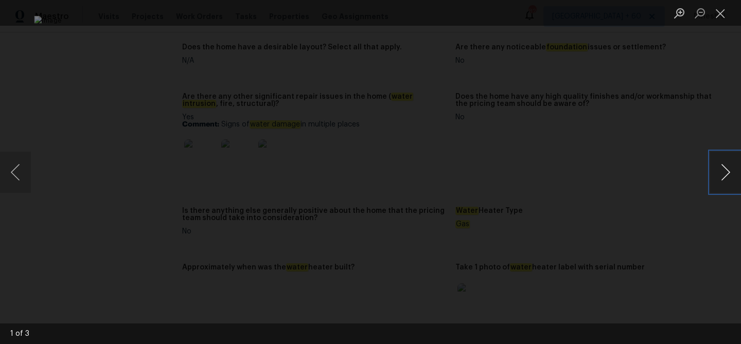
click at [725, 171] on button "Next image" at bounding box center [725, 172] width 31 height 41
click at [721, 14] on button "Close lightbox" at bounding box center [720, 13] width 21 height 18
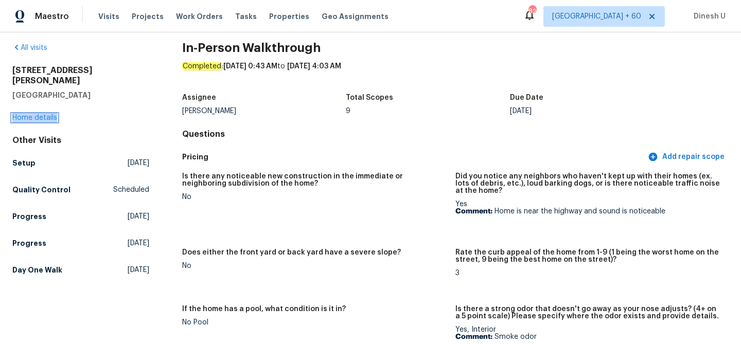
scroll to position [12, 0]
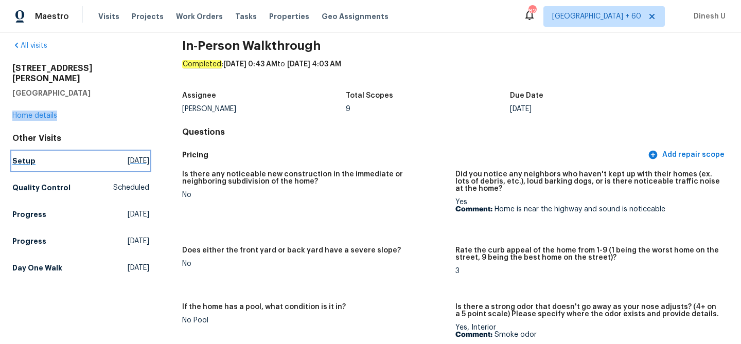
click at [128, 156] on span "Sat, Aug 23 2025" at bounding box center [139, 161] width 22 height 10
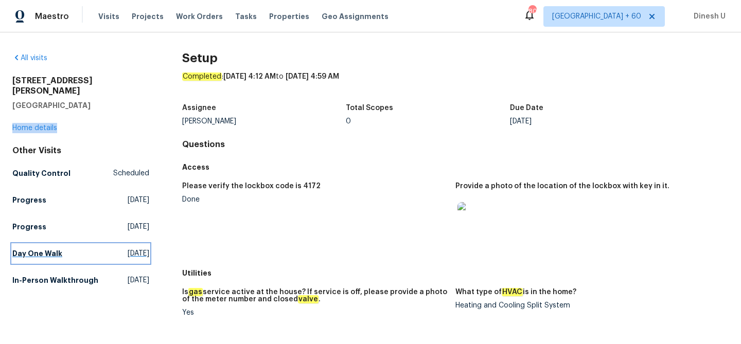
click at [128, 248] on span "Fri, Apr 04 2025" at bounding box center [139, 253] width 22 height 10
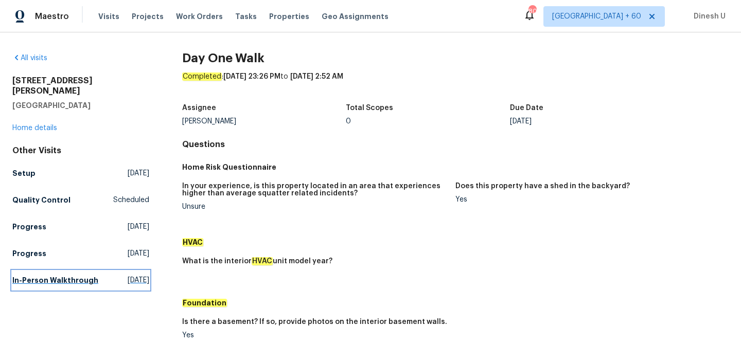
click at [128, 275] on span "Wed, Feb 26 2025" at bounding box center [139, 280] width 22 height 10
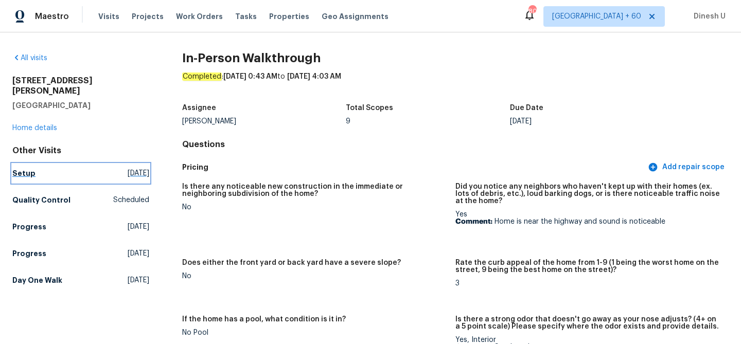
click at [131, 168] on span "Sat, Aug 23 2025" at bounding box center [139, 173] width 22 height 10
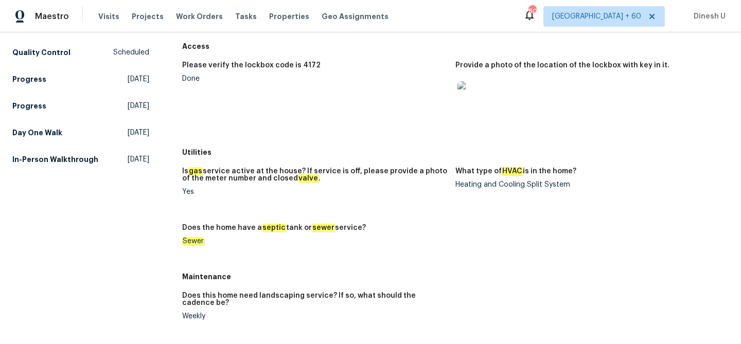
scroll to position [97, 0]
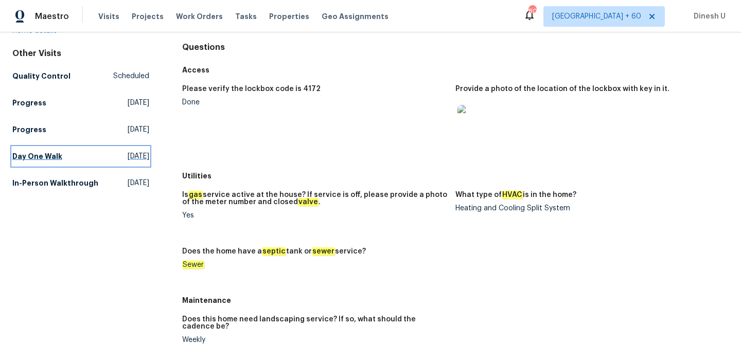
click at [131, 151] on span "Fri, Apr 04 2025" at bounding box center [139, 156] width 22 height 10
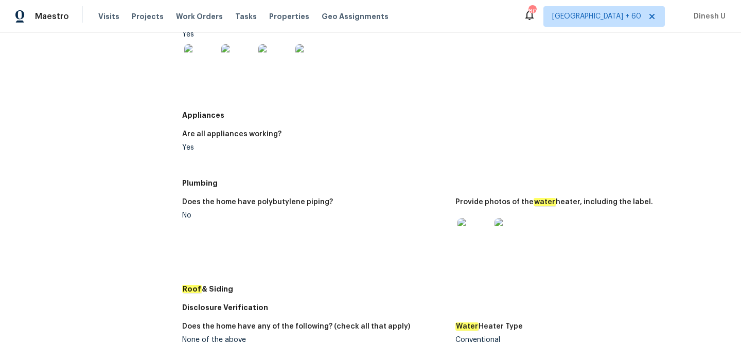
scroll to position [144, 0]
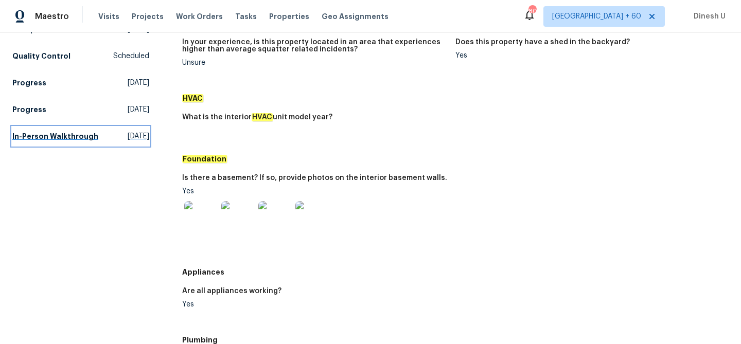
click at [128, 134] on span "Wed, Feb 26 2025" at bounding box center [139, 136] width 22 height 10
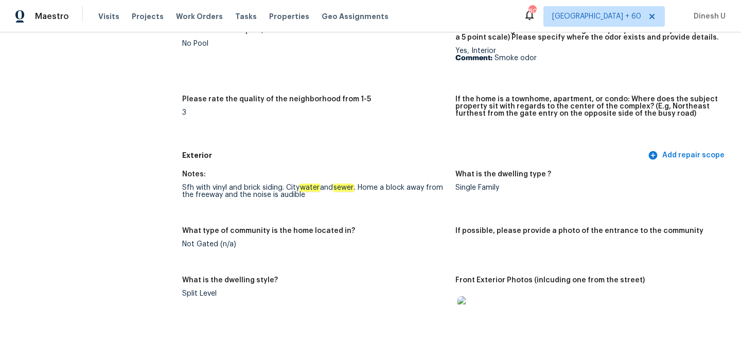
scroll to position [761, 0]
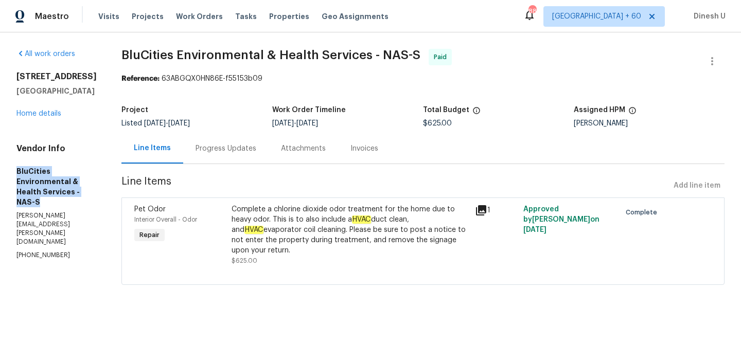
drag, startPoint x: 18, startPoint y: 172, endPoint x: 76, endPoint y: 196, distance: 62.8
click at [76, 197] on h5 "BluCities Environmental & Health Services - NAS-S" at bounding box center [56, 186] width 80 height 41
copy h5 "BluCities Environmental & Health Services -"
click at [76, 196] on h5 "BluCities Environmental & Health Services - NAS-S" at bounding box center [56, 186] width 80 height 41
drag, startPoint x: 15, startPoint y: 171, endPoint x: 95, endPoint y: 199, distance: 84.6
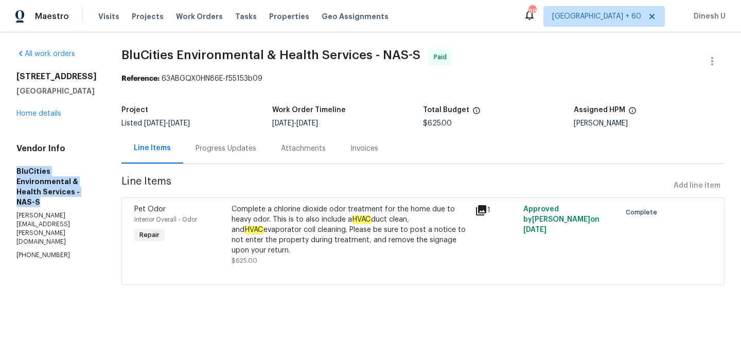
click at [95, 200] on div "All work orders 109 Azalea Ct Clarksville, TN 37042 Home details Vendor Info Bl…" at bounding box center [370, 172] width 741 height 281
copy h5 "BluCities Environmental & Health Services - NAS-S"
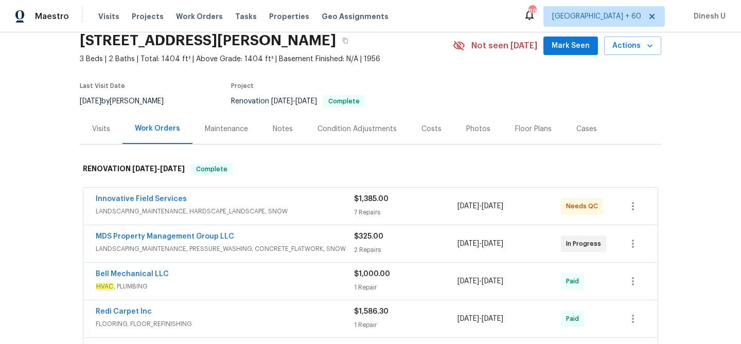
scroll to position [8, 0]
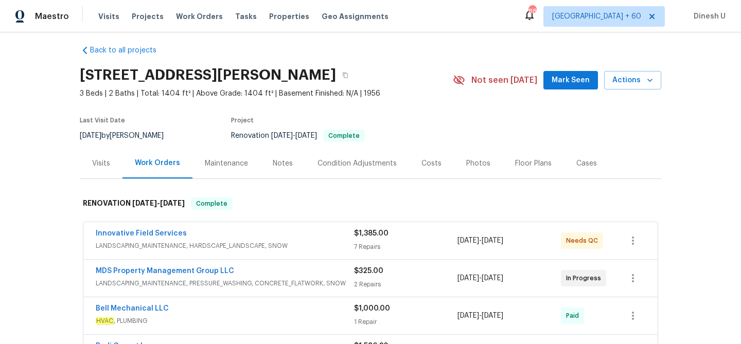
click at [369, 243] on div "7 Repairs" at bounding box center [405, 247] width 103 height 10
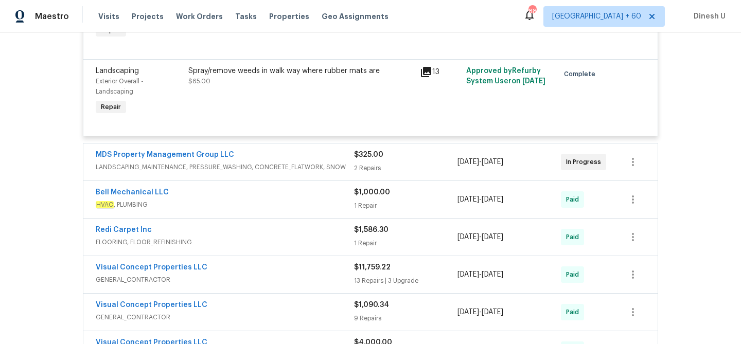
scroll to position [784, 0]
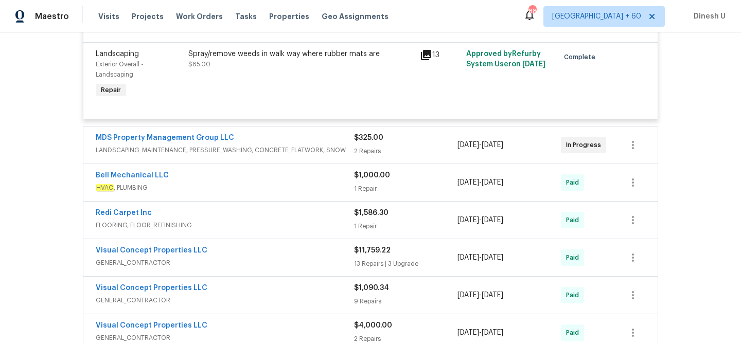
click at [368, 151] on div "2 Repairs" at bounding box center [405, 151] width 103 height 10
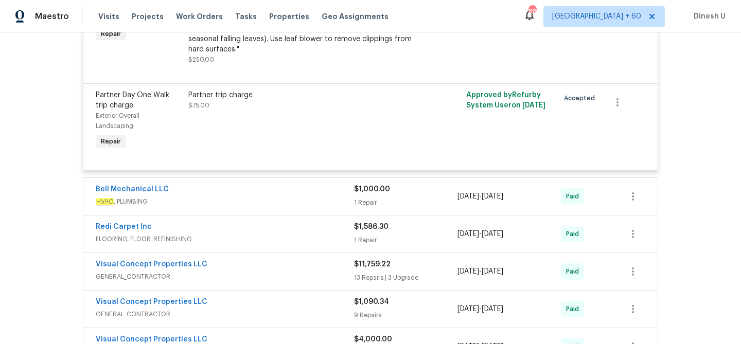
scroll to position [991, 0]
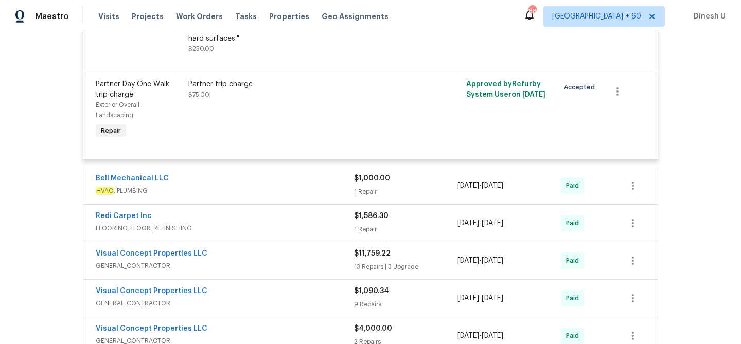
click at [369, 197] on div "1 Repair" at bounding box center [405, 192] width 103 height 10
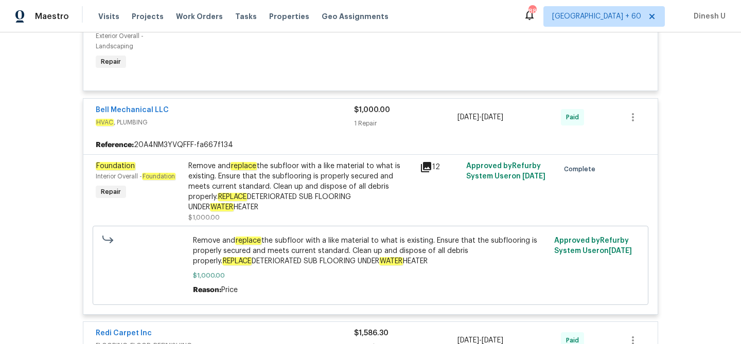
scroll to position [1068, 0]
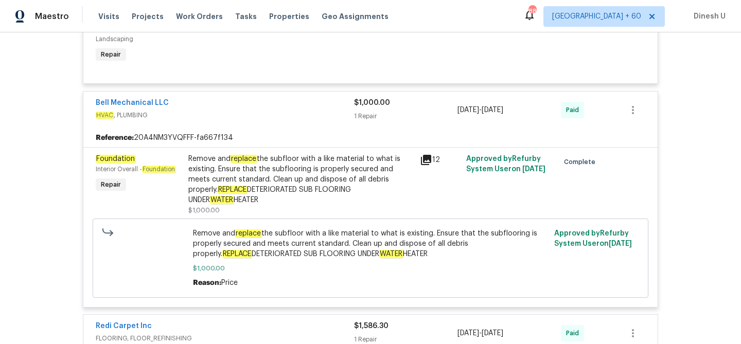
click at [422, 158] on icon at bounding box center [426, 160] width 12 height 12
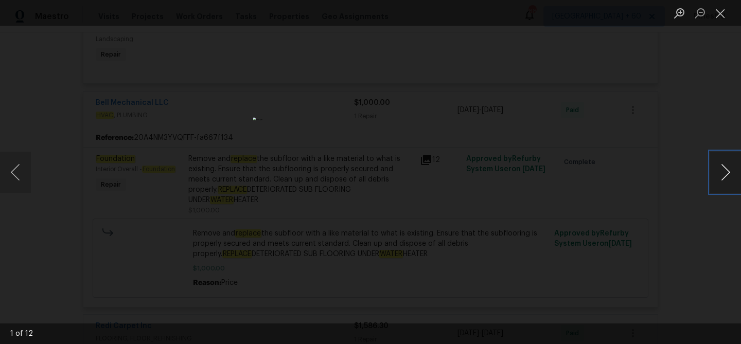
click at [725, 173] on button "Next image" at bounding box center [725, 172] width 31 height 41
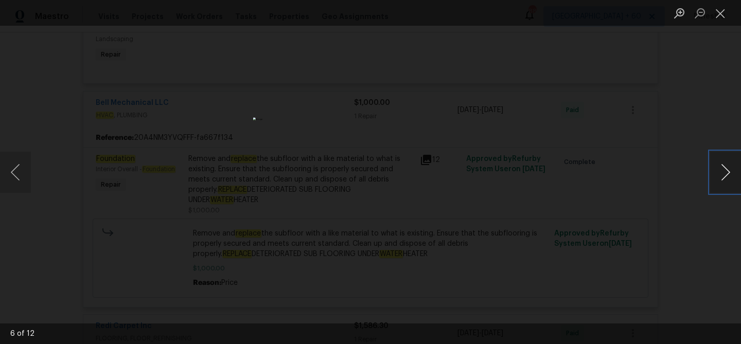
click at [725, 173] on button "Next image" at bounding box center [725, 172] width 31 height 41
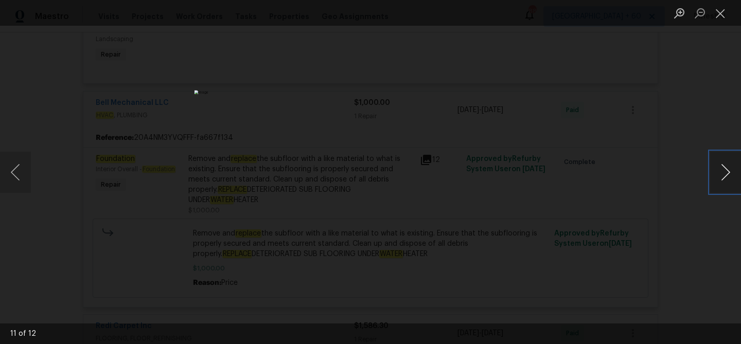
click at [725, 173] on button "Next image" at bounding box center [725, 172] width 31 height 41
click at [717, 7] on button "Close lightbox" at bounding box center [720, 13] width 21 height 18
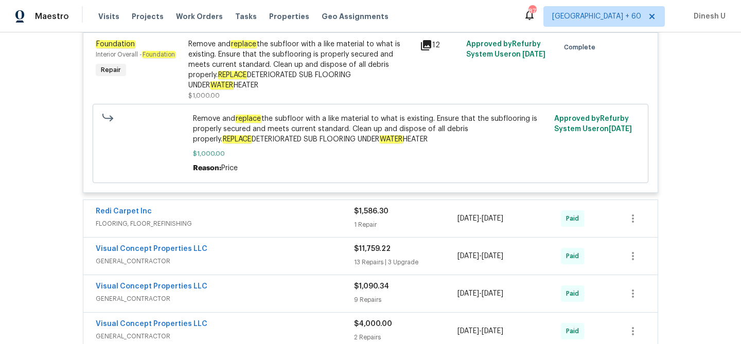
scroll to position [1224, 0]
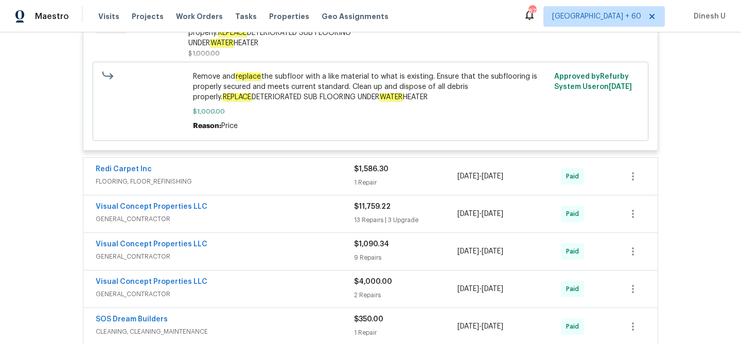
click at [371, 187] on div "1 Repair" at bounding box center [405, 182] width 103 height 10
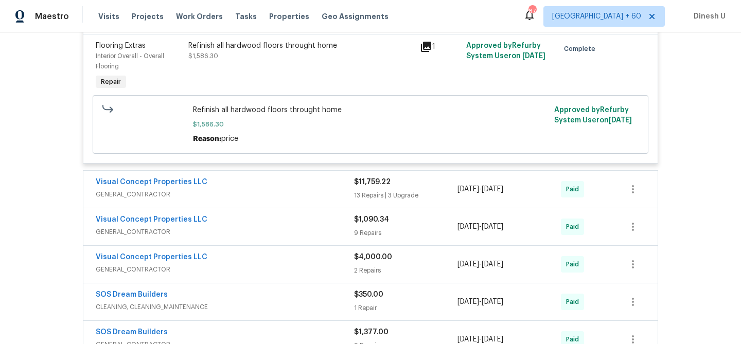
scroll to position [1414, 0]
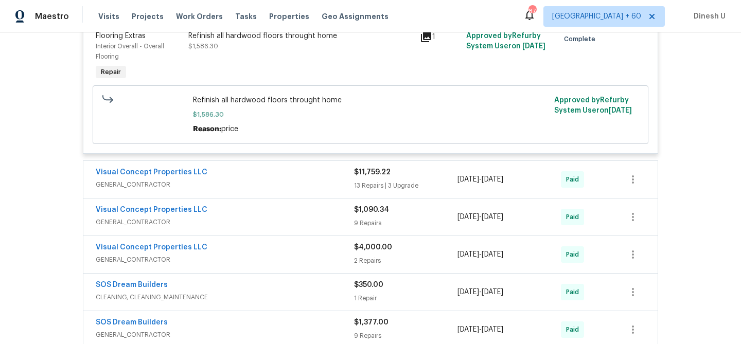
click at [365, 191] on div "13 Repairs | 3 Upgrade" at bounding box center [405, 186] width 103 height 10
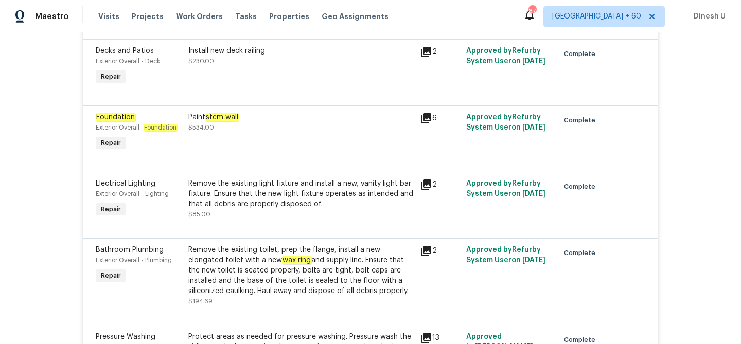
scroll to position [2047, 0]
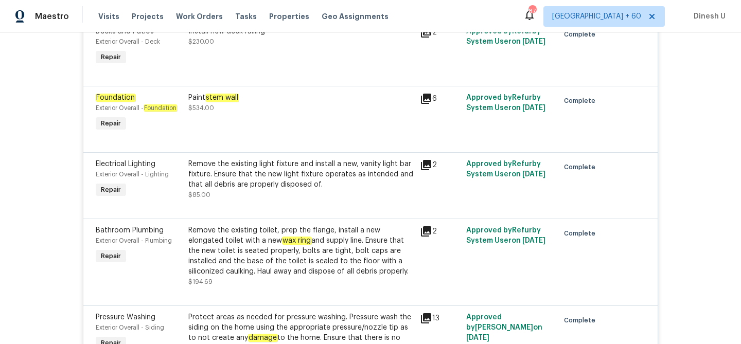
click at [269, 126] on div "Paint stem wall $534.00" at bounding box center [301, 113] width 232 height 47
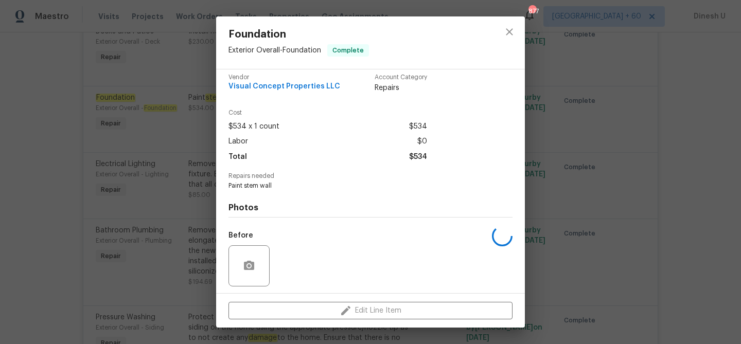
scroll to position [10, 0]
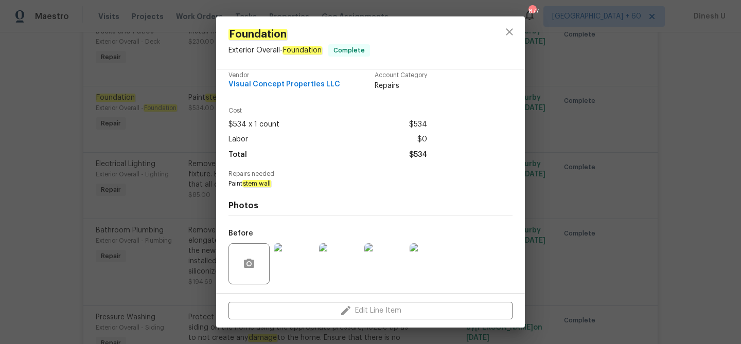
click at [195, 119] on div "Foundation Exterior Overall - Foundation Complete Vendor Visual Concept Propert…" at bounding box center [370, 172] width 741 height 344
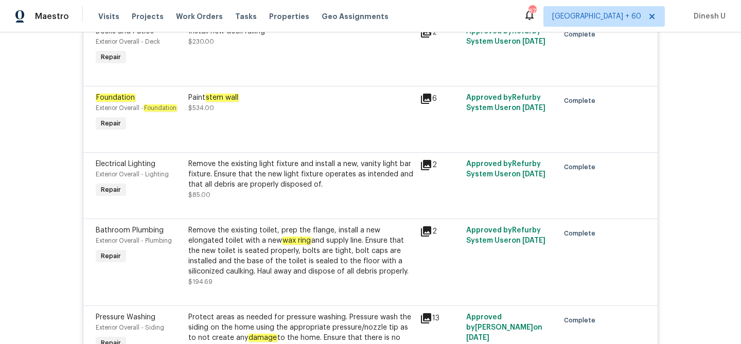
scroll to position [2057, 0]
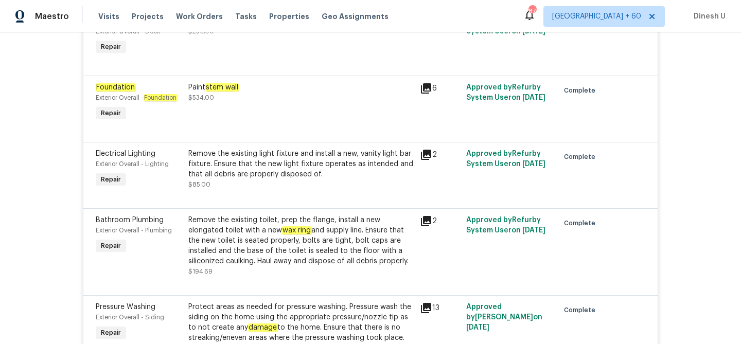
click at [420, 95] on icon at bounding box center [426, 88] width 12 height 12
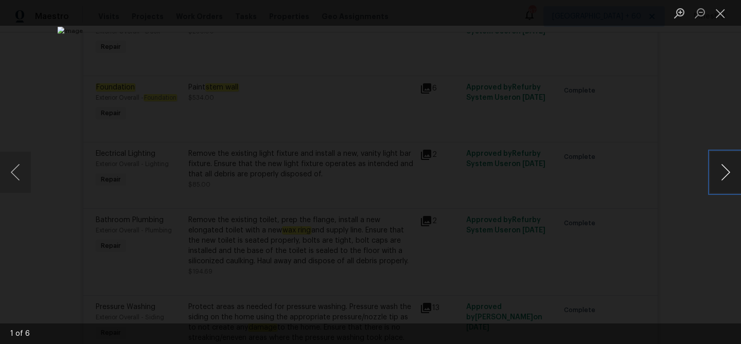
click at [723, 176] on button "Next image" at bounding box center [725, 172] width 31 height 41
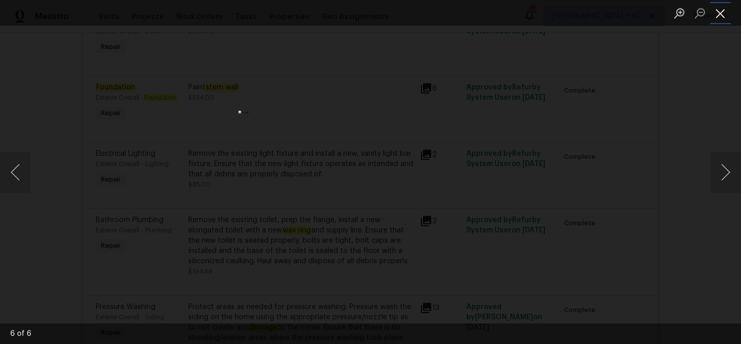
click at [721, 4] on button "Close lightbox" at bounding box center [720, 13] width 21 height 18
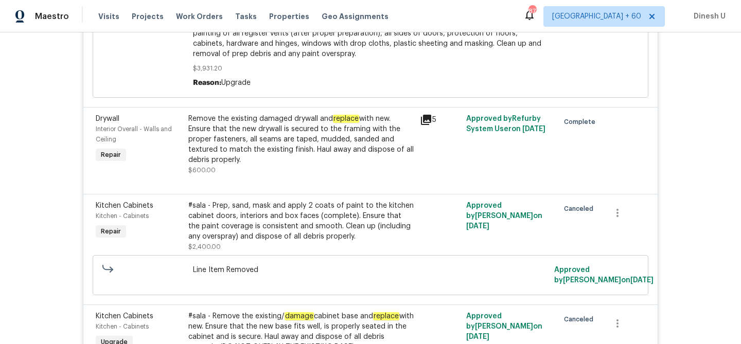
scroll to position [2896, 0]
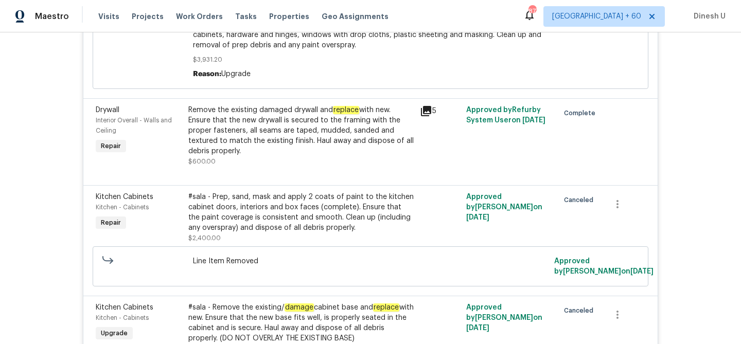
click at [429, 117] on icon at bounding box center [426, 111] width 12 height 12
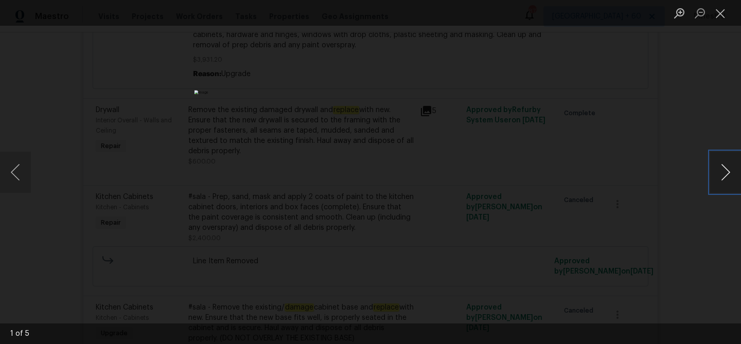
click at [725, 169] on button "Next image" at bounding box center [725, 172] width 31 height 41
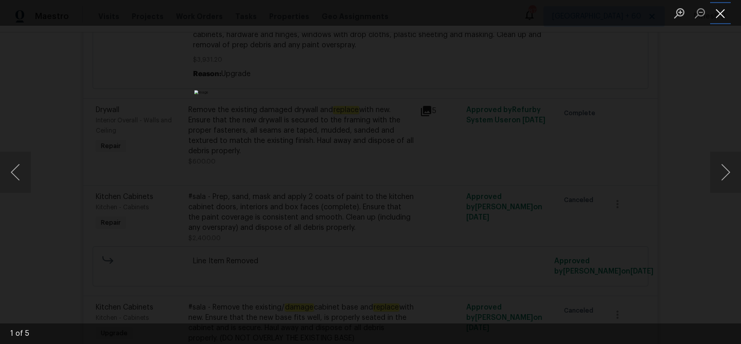
click at [721, 17] on button "Close lightbox" at bounding box center [720, 13] width 21 height 18
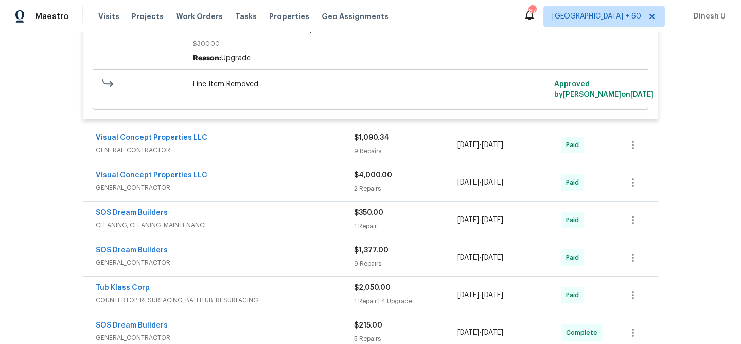
scroll to position [3269, 0]
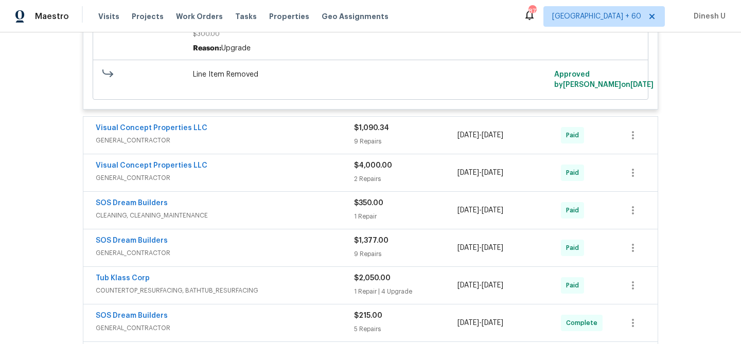
click at [370, 147] on div "9 Repairs" at bounding box center [405, 141] width 103 height 10
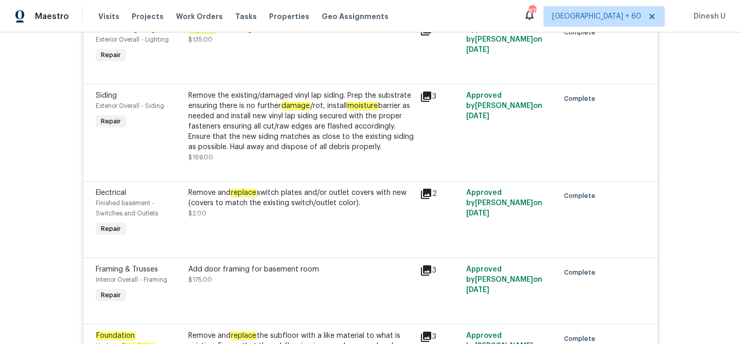
scroll to position [3647, 0]
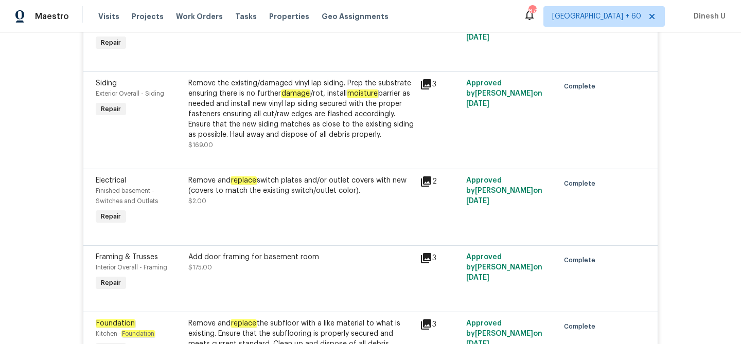
click at [271, 114] on div "Remove the existing/damaged vinyl lap siding. Prep the substrate ensuring there…" at bounding box center [300, 109] width 225 height 62
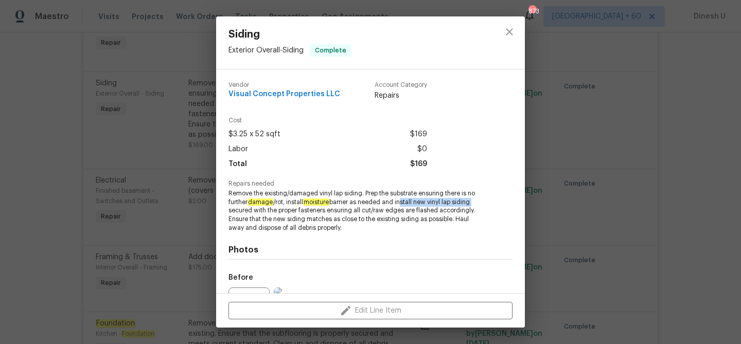
drag, startPoint x: 401, startPoint y: 201, endPoint x: 492, endPoint y: 200, distance: 91.1
click at [492, 200] on div "Repairs needed Remove the existing/damaged vinyl lap siding. Prep the substrate…" at bounding box center [370, 207] width 284 height 52
copy span "nstall new vinyl lap siding"
click at [190, 167] on div "Siding Exterior Overall - Siding Complete Vendor Visual Concept Properties LLC …" at bounding box center [370, 172] width 741 height 344
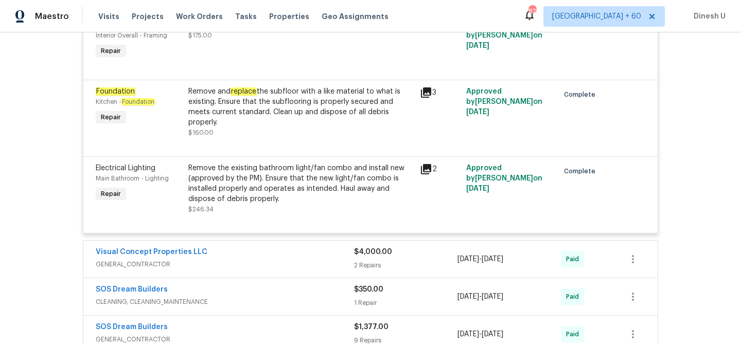
scroll to position [3886, 0]
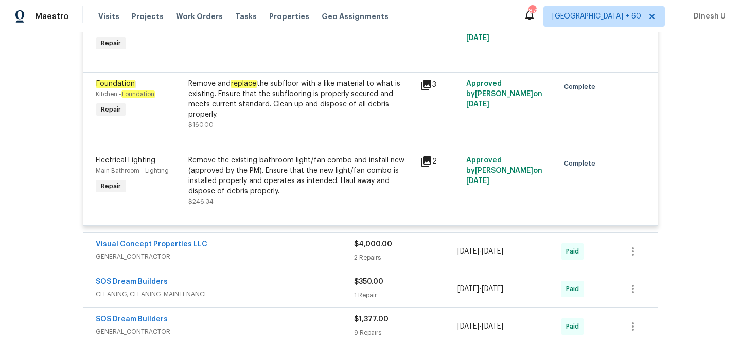
click at [426, 90] on icon at bounding box center [426, 85] width 10 height 10
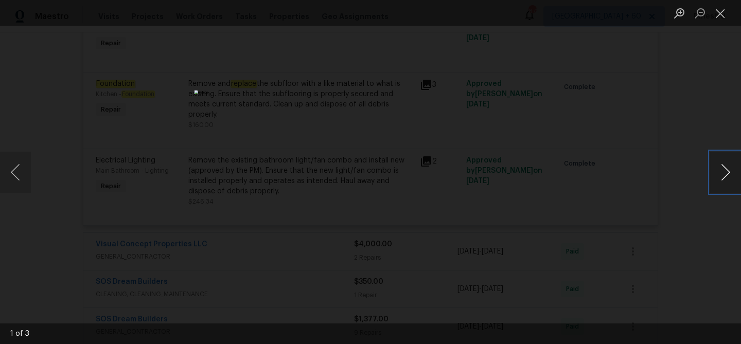
click at [726, 179] on button "Next image" at bounding box center [725, 172] width 31 height 41
click at [19, 170] on button "Previous image" at bounding box center [15, 172] width 31 height 41
click at [725, 173] on button "Next image" at bounding box center [725, 172] width 31 height 41
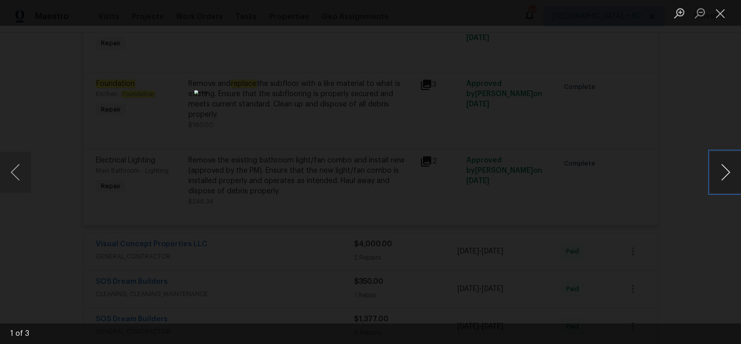
click at [725, 173] on button "Next image" at bounding box center [725, 172] width 31 height 41
click at [722, 21] on button "Close lightbox" at bounding box center [720, 13] width 21 height 18
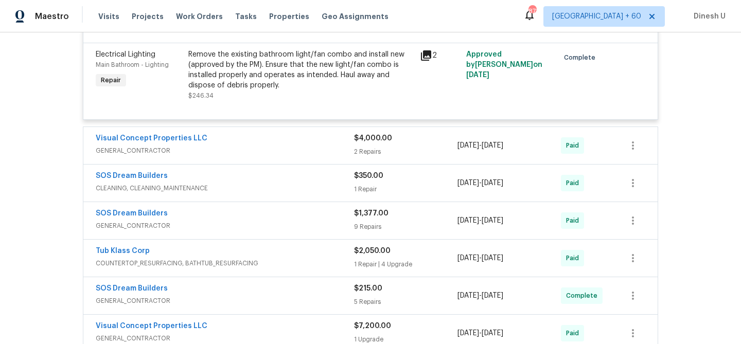
scroll to position [4030, 0]
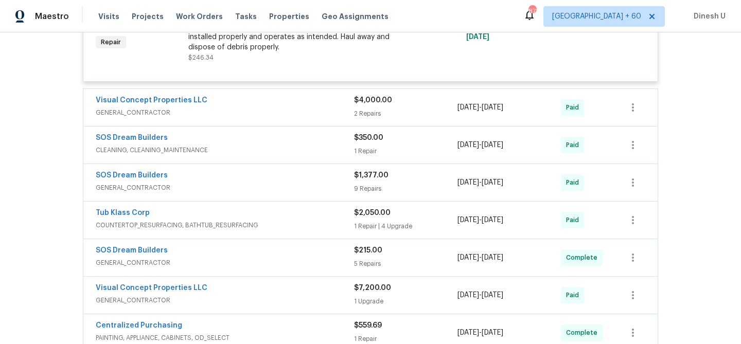
click at [368, 119] on div "2 Repairs" at bounding box center [405, 114] width 103 height 10
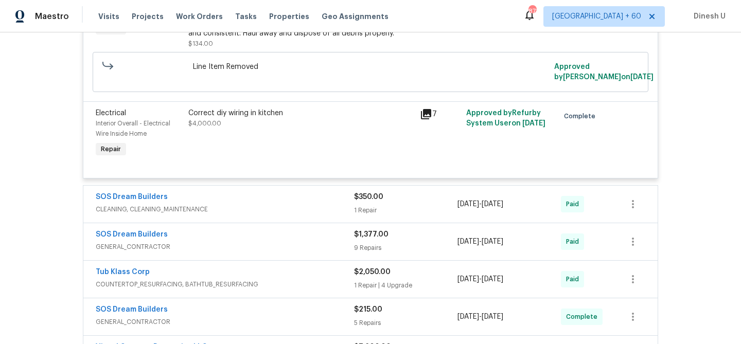
scroll to position [4190, 0]
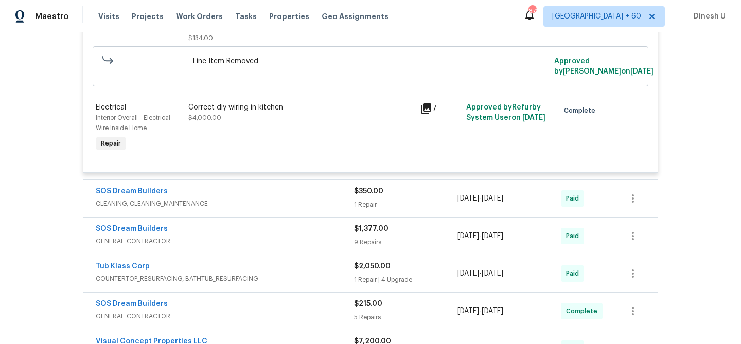
click at [428, 114] on icon at bounding box center [426, 108] width 10 height 10
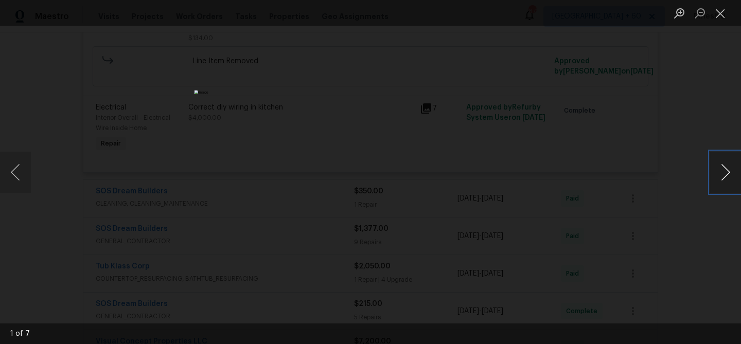
click at [721, 172] on button "Next image" at bounding box center [725, 172] width 31 height 41
click at [720, 13] on button "Close lightbox" at bounding box center [720, 13] width 21 height 18
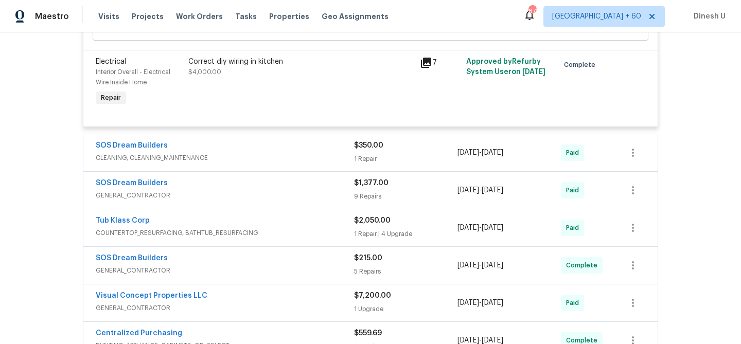
scroll to position [4242, 0]
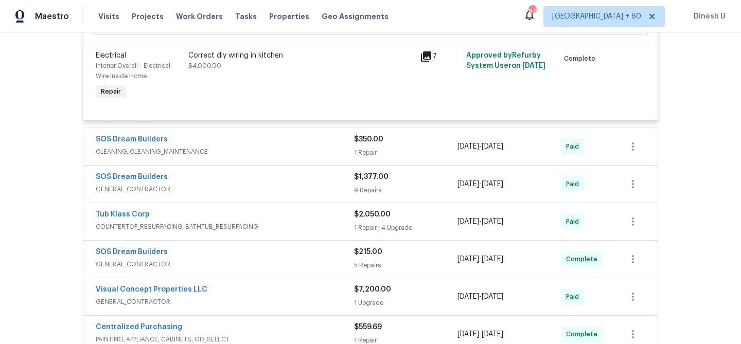
click at [352, 157] on span "CLEANING, CLEANING_MAINTENANCE" at bounding box center [225, 152] width 258 height 10
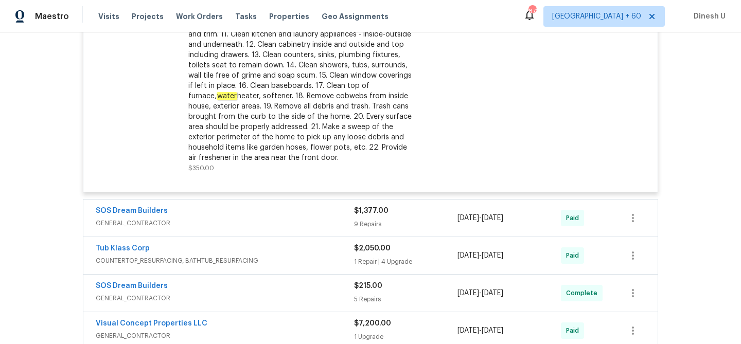
scroll to position [4501, 0]
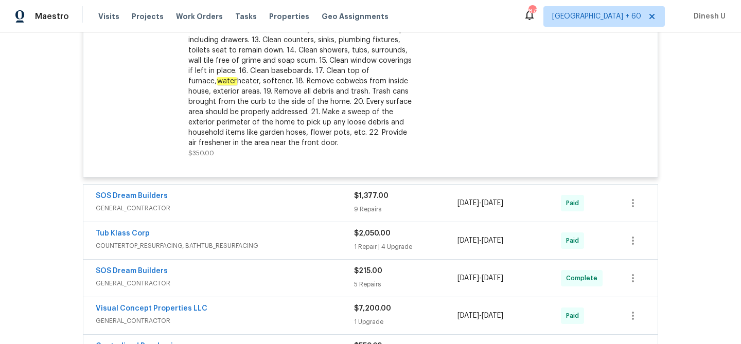
click at [370, 215] on div "9 Repairs" at bounding box center [405, 209] width 103 height 10
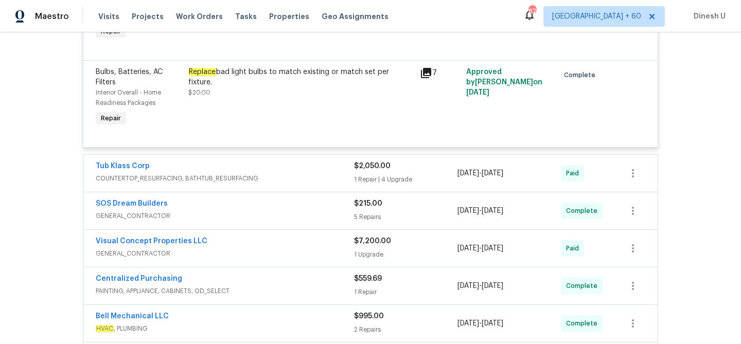
scroll to position [5375, 0]
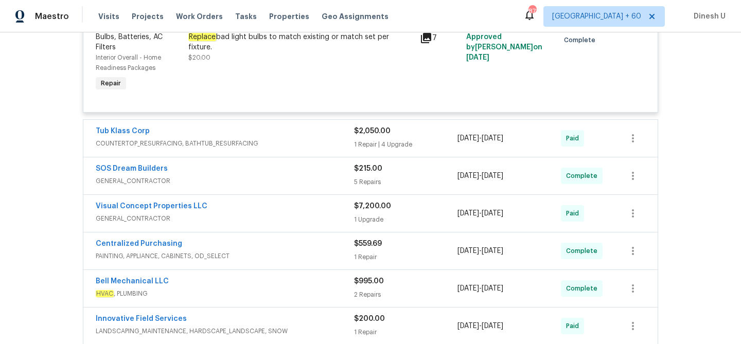
click at [377, 150] on div "1 Repair | 4 Upgrade" at bounding box center [405, 144] width 103 height 10
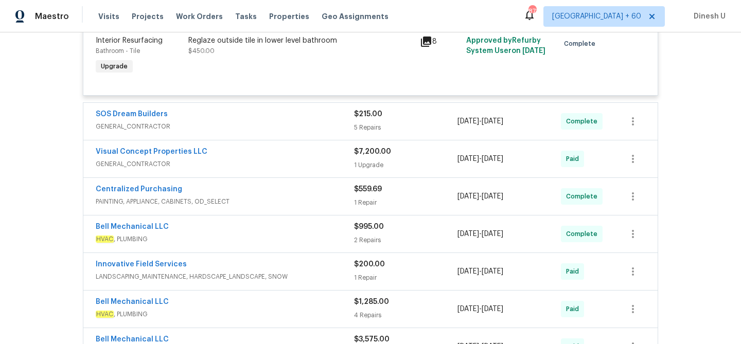
scroll to position [6044, 0]
click at [372, 132] on div "5 Repairs" at bounding box center [405, 126] width 103 height 10
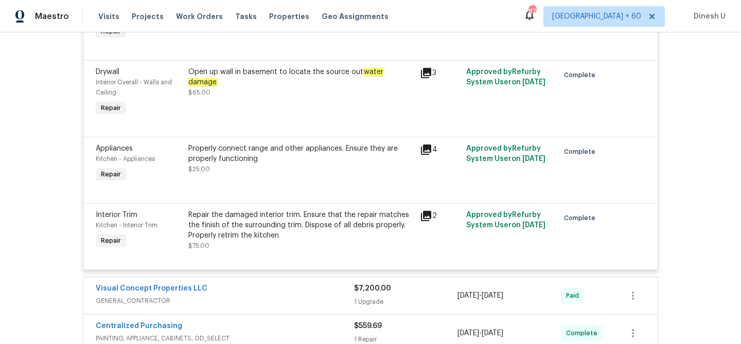
scroll to position [6263, 0]
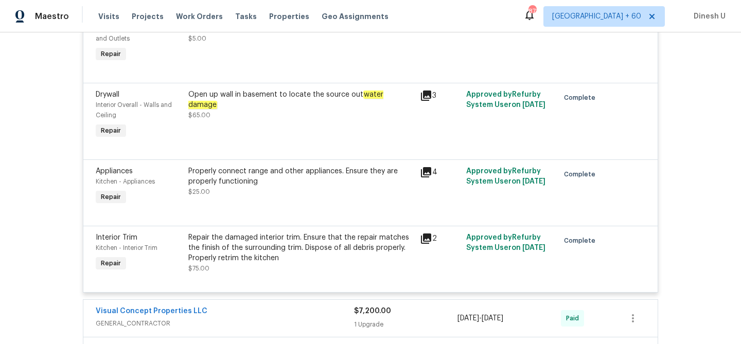
click at [432, 102] on icon at bounding box center [426, 96] width 12 height 12
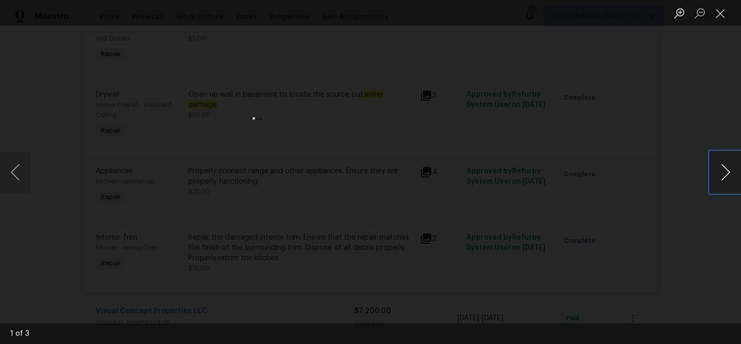
click at [730, 167] on button "Next image" at bounding box center [725, 172] width 31 height 41
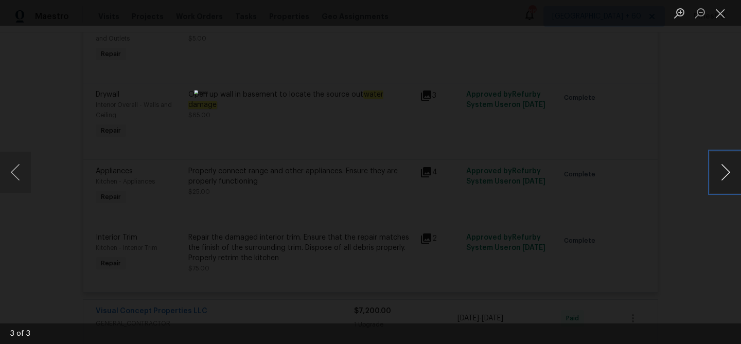
click at [730, 167] on button "Next image" at bounding box center [725, 172] width 31 height 41
click at [722, 176] on button "Next image" at bounding box center [725, 172] width 31 height 41
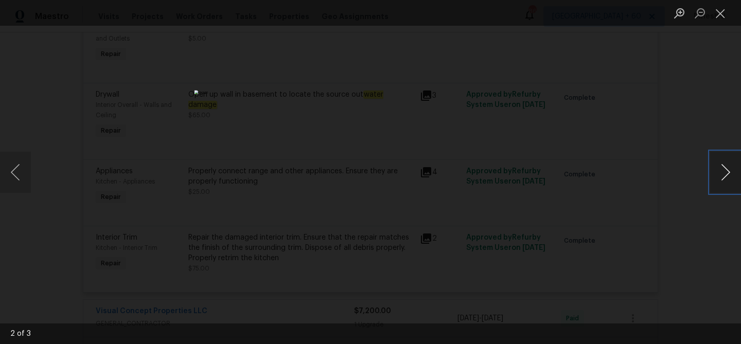
click at [722, 176] on button "Next image" at bounding box center [725, 172] width 31 height 41
click at [721, 8] on button "Close lightbox" at bounding box center [720, 13] width 21 height 18
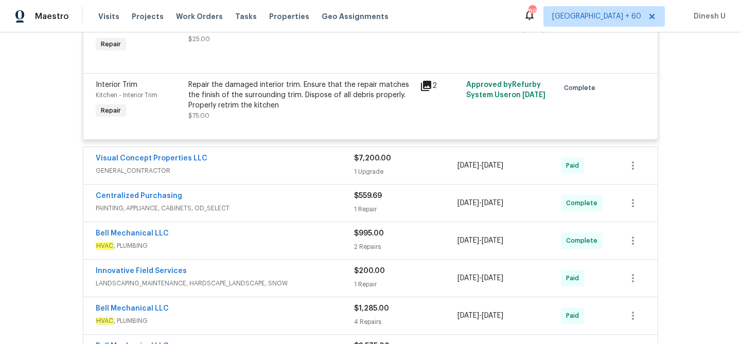
scroll to position [6456, 0]
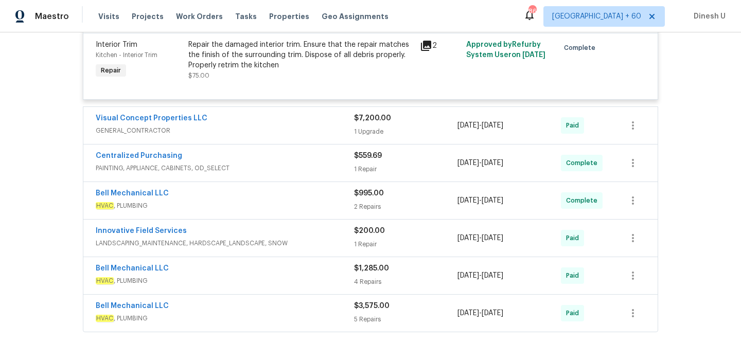
click at [364, 138] on div "$7,200.00 1 Upgrade" at bounding box center [405, 125] width 103 height 25
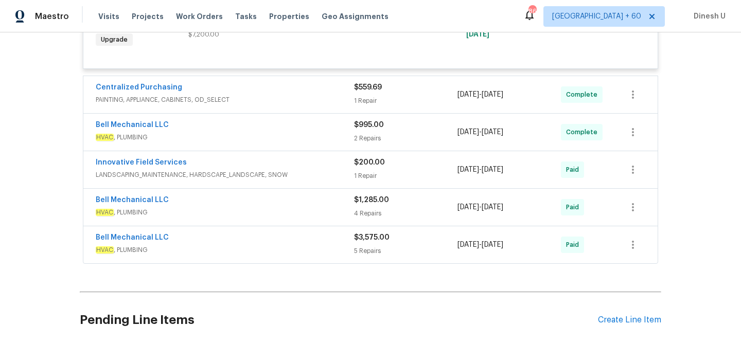
scroll to position [6623, 0]
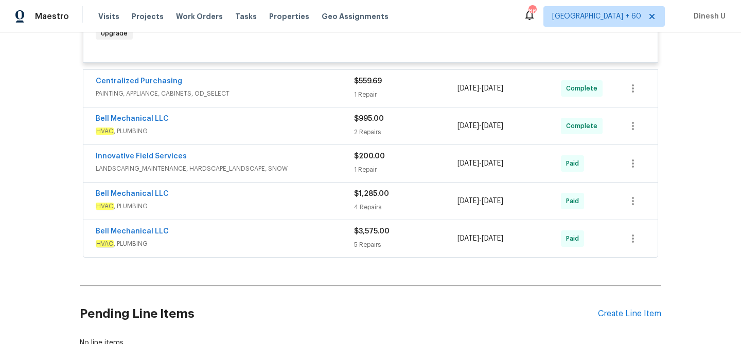
click at [364, 100] on div "1 Repair" at bounding box center [405, 95] width 103 height 10
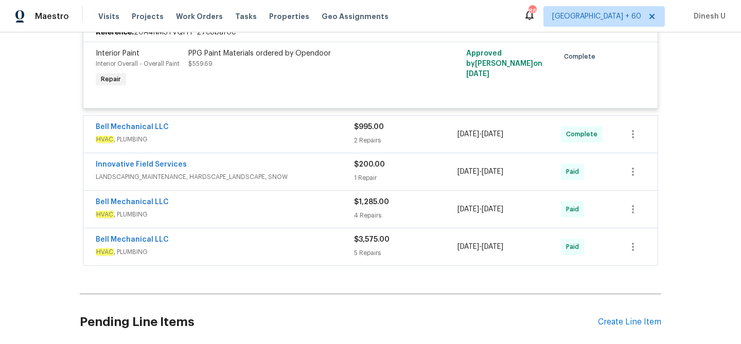
scroll to position [6723, 0]
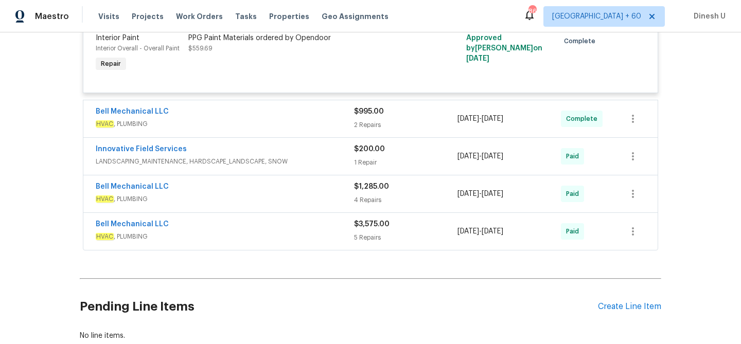
click at [366, 130] on div "2 Repairs" at bounding box center [405, 125] width 103 height 10
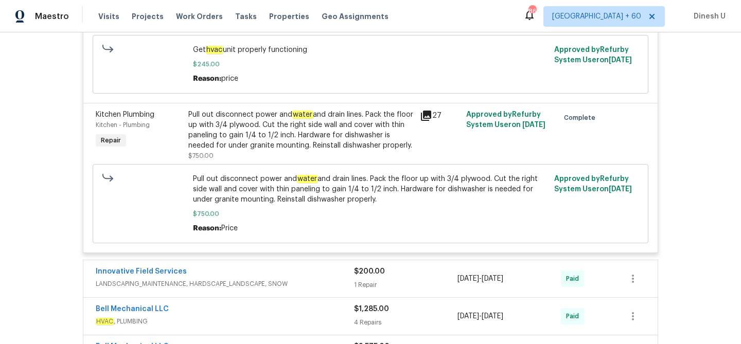
scroll to position [6904, 0]
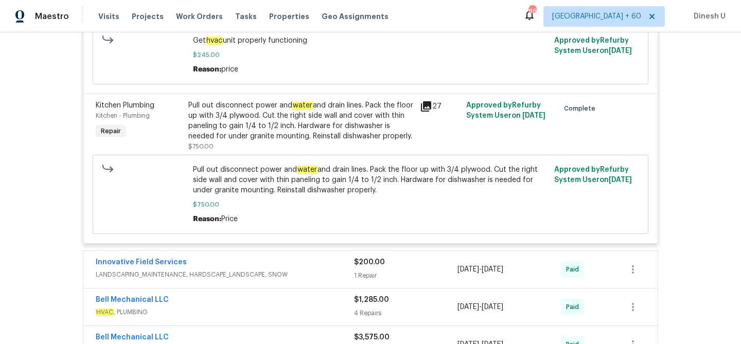
click at [426, 112] on icon at bounding box center [426, 106] width 10 height 10
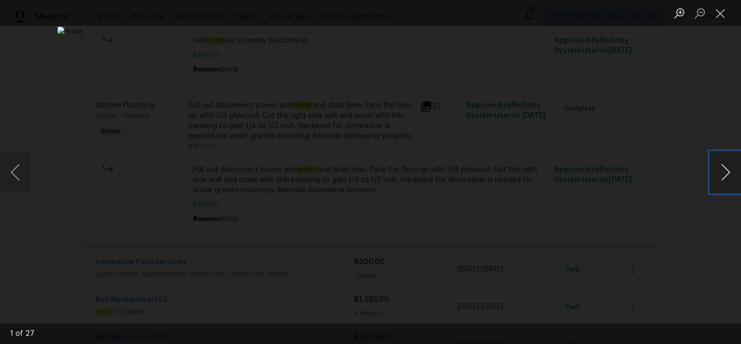
click at [723, 172] on button "Next image" at bounding box center [725, 172] width 31 height 41
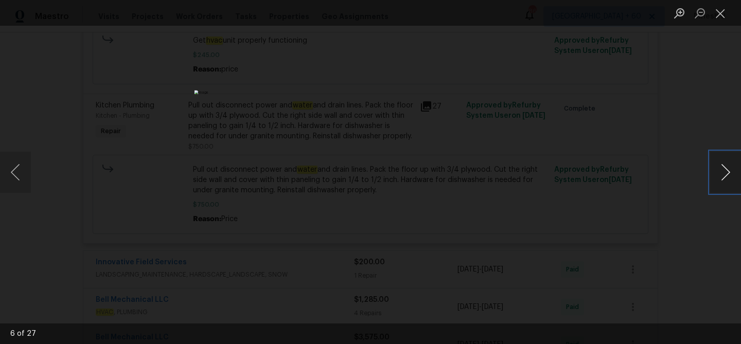
click at [723, 172] on button "Next image" at bounding box center [725, 172] width 31 height 41
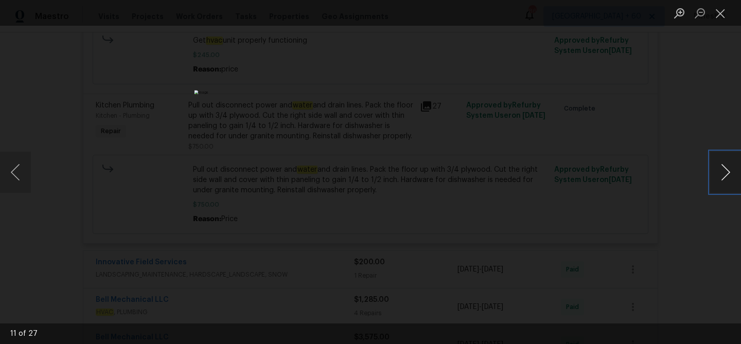
click at [723, 172] on button "Next image" at bounding box center [725, 172] width 31 height 41
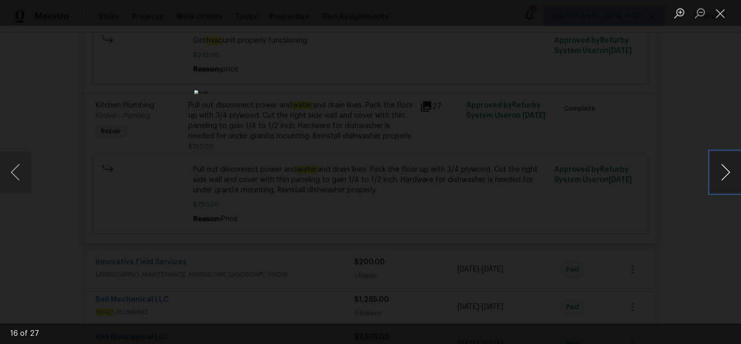
click at [723, 172] on button "Next image" at bounding box center [725, 172] width 31 height 41
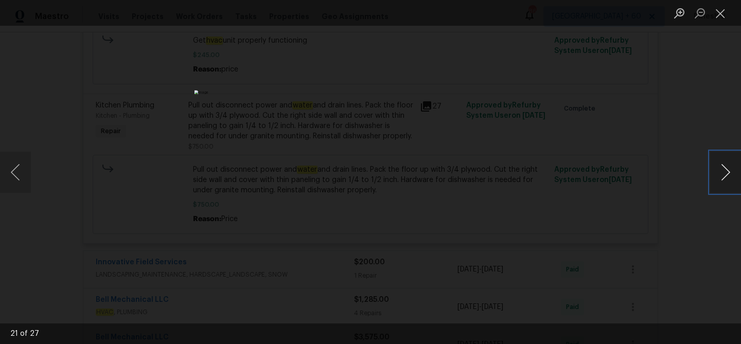
click at [723, 172] on button "Next image" at bounding box center [725, 172] width 31 height 41
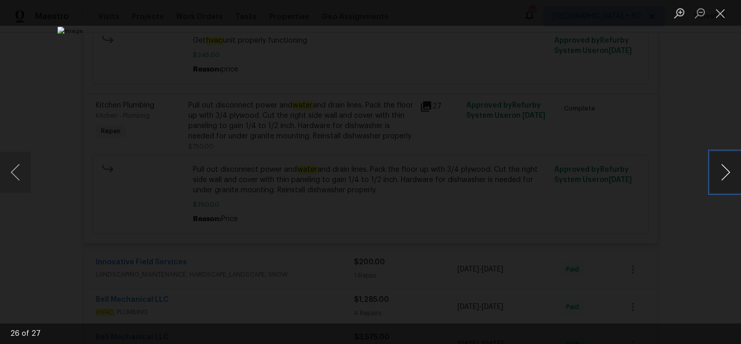
click at [723, 172] on button "Next image" at bounding box center [725, 172] width 31 height 41
click at [724, 15] on button "Close lightbox" at bounding box center [720, 13] width 21 height 18
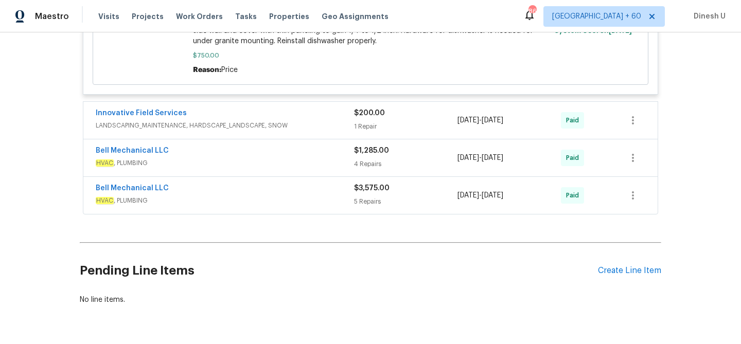
scroll to position [7083, 0]
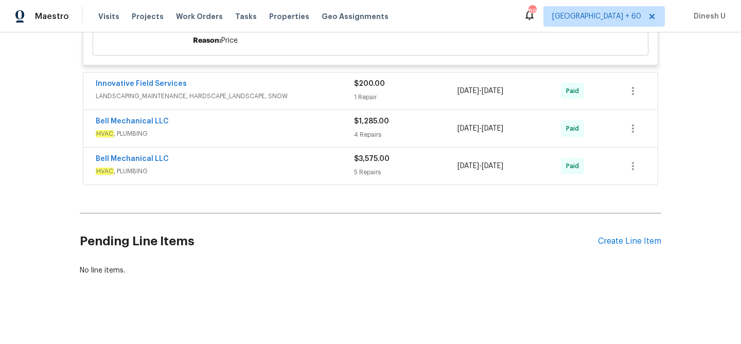
click at [371, 103] on div "$200.00 1 Repair" at bounding box center [405, 91] width 103 height 25
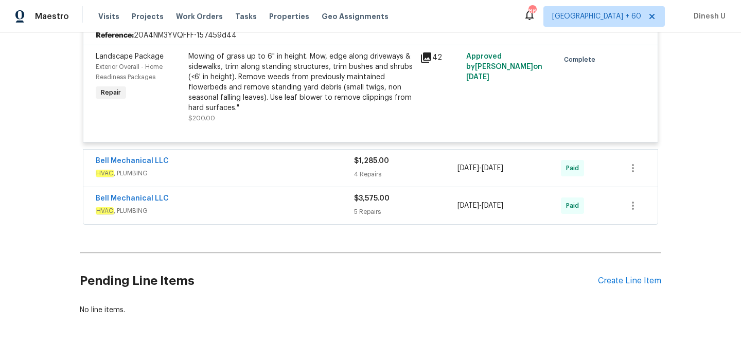
scroll to position [7170, 0]
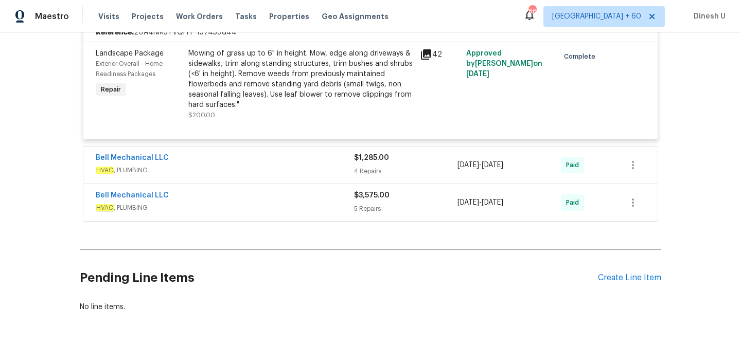
click at [361, 162] on span "$1,285.00" at bounding box center [371, 157] width 35 height 7
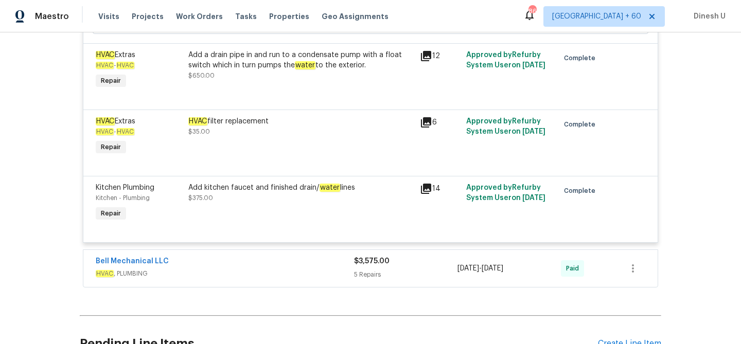
scroll to position [7448, 0]
click at [430, 61] on icon at bounding box center [426, 55] width 10 height 10
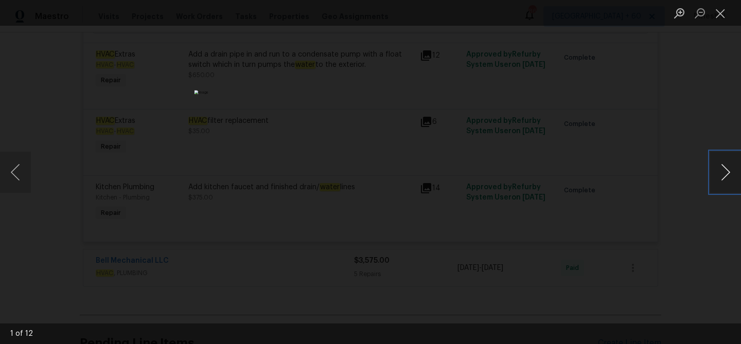
click at [727, 171] on button "Next image" at bounding box center [725, 172] width 31 height 41
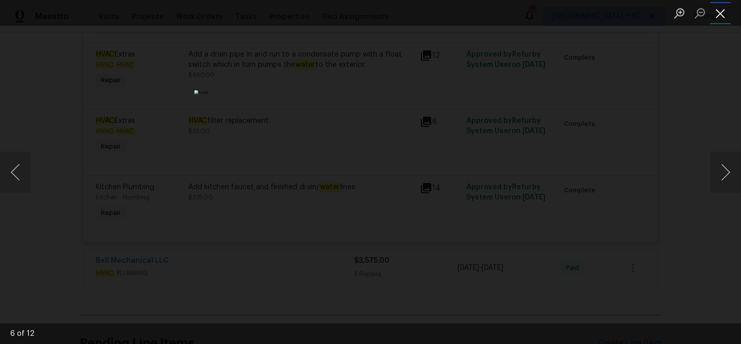
click at [723, 10] on button "Close lightbox" at bounding box center [720, 13] width 21 height 18
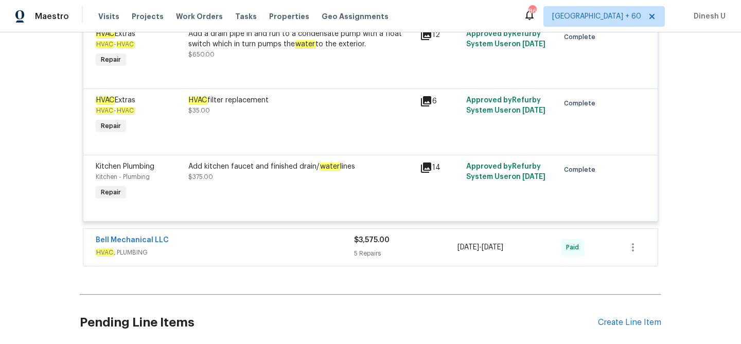
scroll to position [7477, 0]
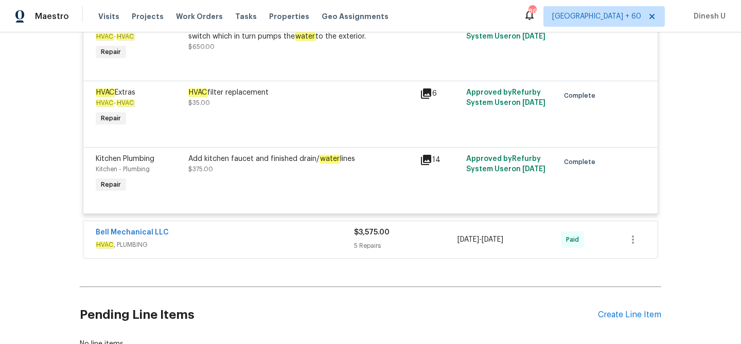
click at [366, 236] on span "$3,575.00" at bounding box center [371, 232] width 35 height 7
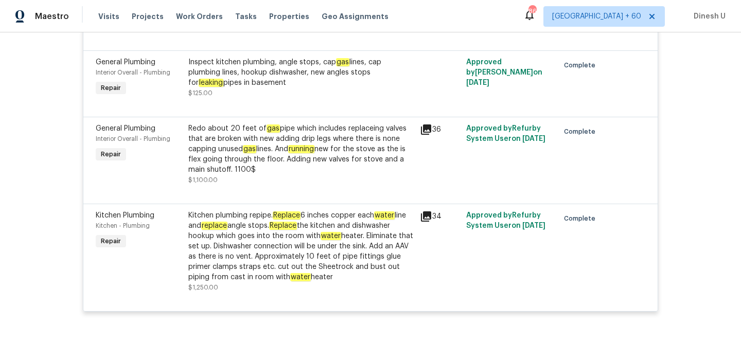
scroll to position [7838, 0]
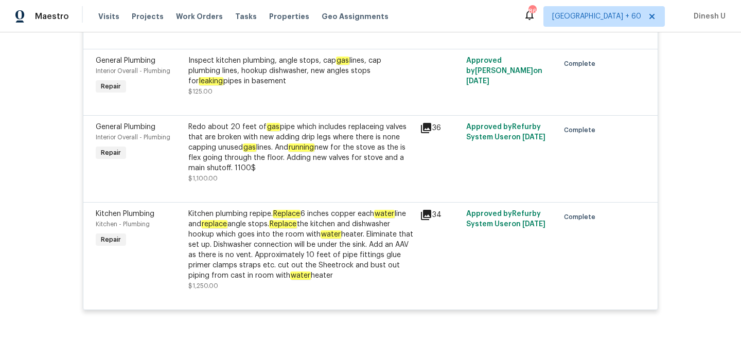
click at [346, 86] on div "Inspect kitchen plumbing, angle stops, cap gas lines, cap plumbing lines, hooku…" at bounding box center [300, 71] width 225 height 31
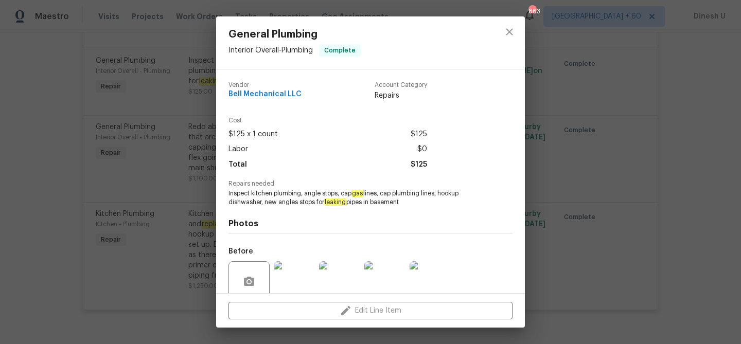
drag, startPoint x: 263, startPoint y: 202, endPoint x: 404, endPoint y: 205, distance: 141.0
click at [405, 205] on span "Inspect kitchen plumbing, angle stops, cap gas lines, cap plumbing lines, hooku…" at bounding box center [356, 197] width 256 height 17
copy span "new angles stops for leaking pipes in basement"
click at [192, 180] on div "General Plumbing Interior Overall - Plumbing Complete Vendor Bell Mechanical LL…" at bounding box center [370, 172] width 741 height 344
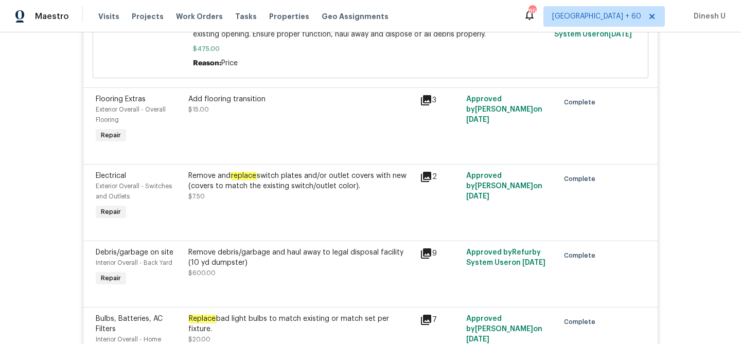
scroll to position [5141, 0]
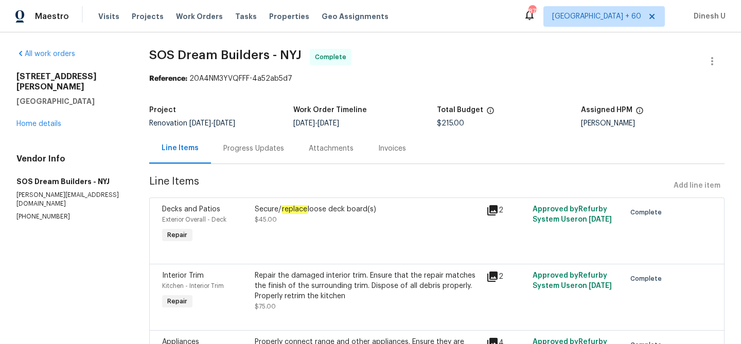
click at [258, 150] on div "Progress Updates" at bounding box center [253, 149] width 61 height 10
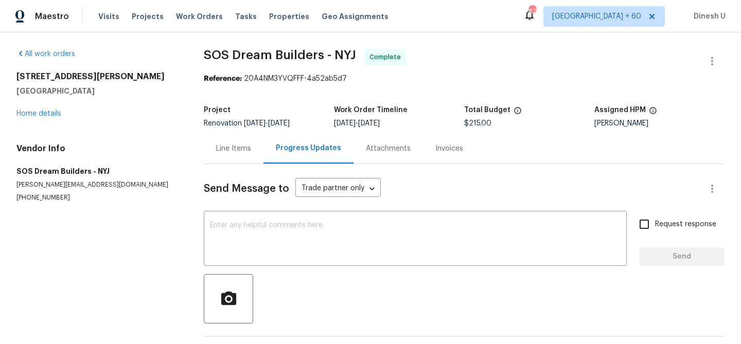
scroll to position [38, 0]
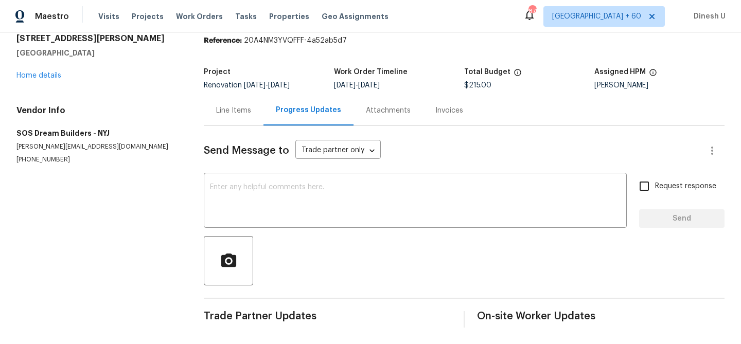
click at [442, 114] on div "Invoices" at bounding box center [449, 110] width 28 height 10
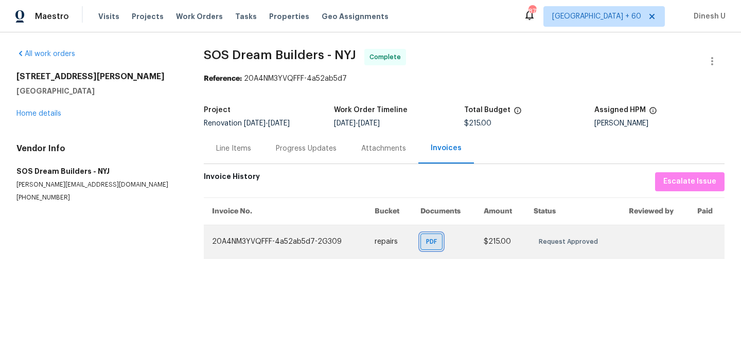
click at [432, 240] on span "PDF" at bounding box center [433, 242] width 15 height 10
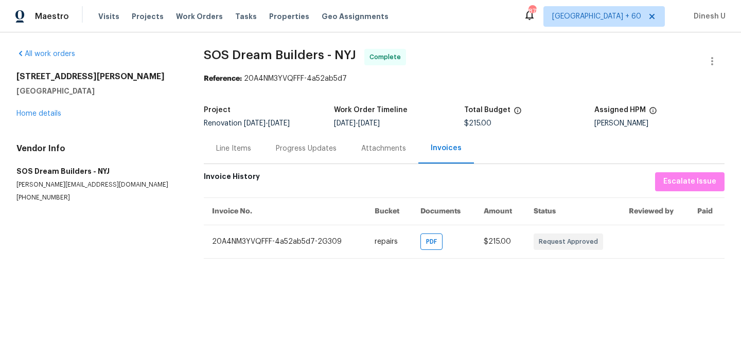
click at [243, 149] on div "Line Items" at bounding box center [233, 149] width 35 height 10
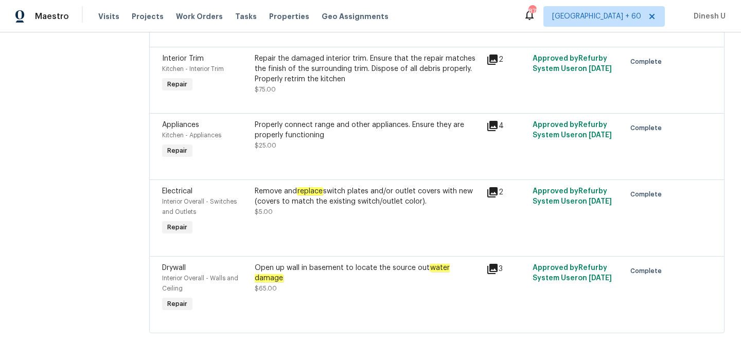
scroll to position [237, 0]
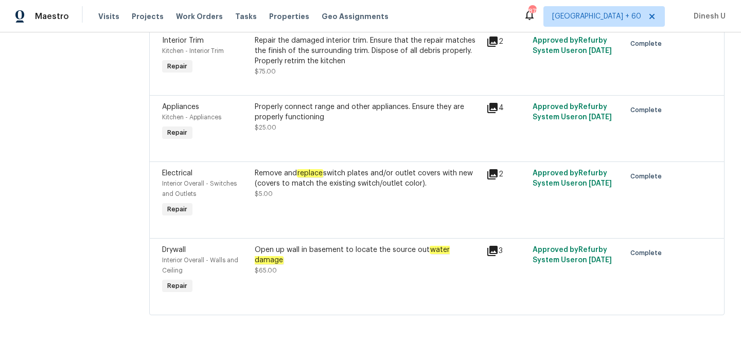
click at [497, 253] on icon at bounding box center [492, 251] width 12 height 12
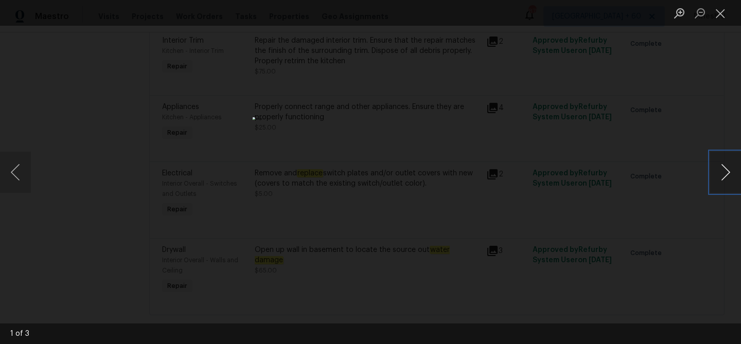
click at [734, 182] on button "Next image" at bounding box center [725, 172] width 31 height 41
click at [726, 172] on button "Next image" at bounding box center [725, 172] width 31 height 41
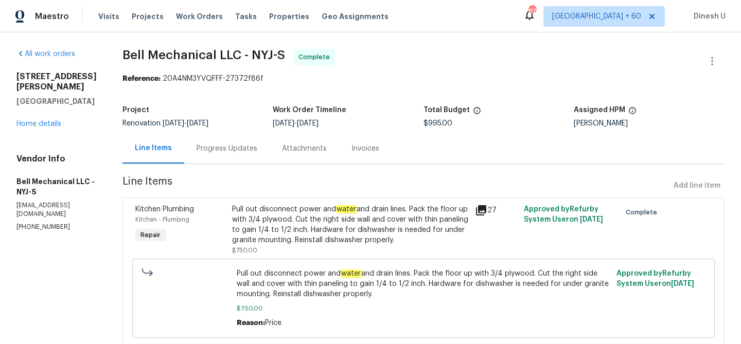
click at [232, 148] on div "Progress Updates" at bounding box center [227, 149] width 61 height 10
